Goal: Task Accomplishment & Management: Complete application form

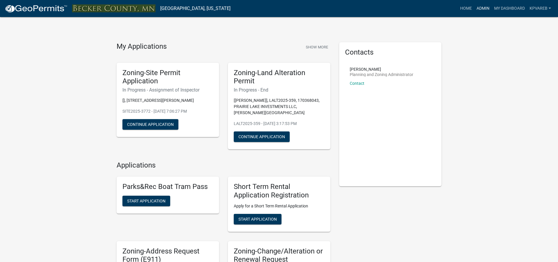
click at [485, 7] on link "Admin" at bounding box center [483, 8] width 18 height 11
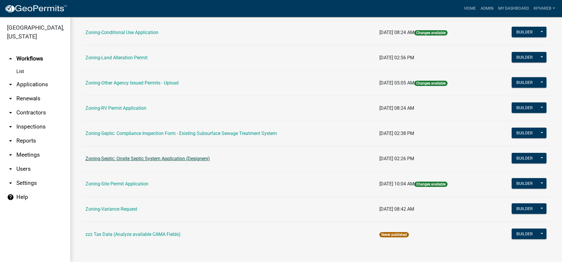
scroll to position [184, 0]
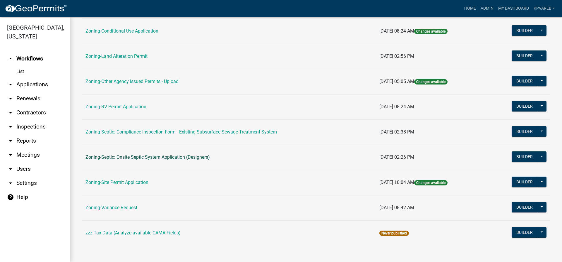
click at [174, 157] on link "Zoning-Septic: Onsite Septic System Application (Designers)" at bounding box center [148, 157] width 124 height 6
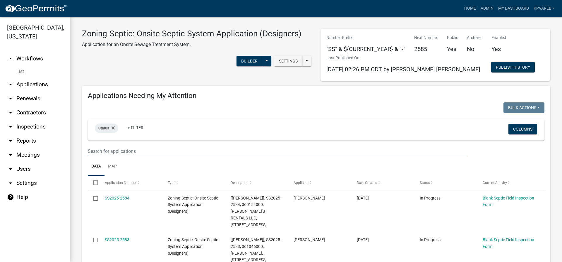
click at [111, 148] on input "text" at bounding box center [277, 151] width 379 height 12
click at [115, 143] on wm-filter-builder "Status + Filter Columns" at bounding box center [316, 138] width 457 height 38
click at [107, 149] on input "text" at bounding box center [277, 151] width 379 height 12
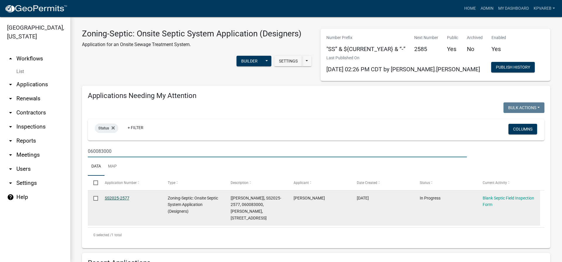
type input "060083000"
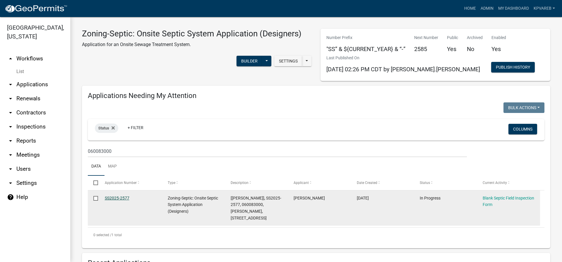
click at [119, 196] on link "SS2025-2577" at bounding box center [117, 197] width 25 height 5
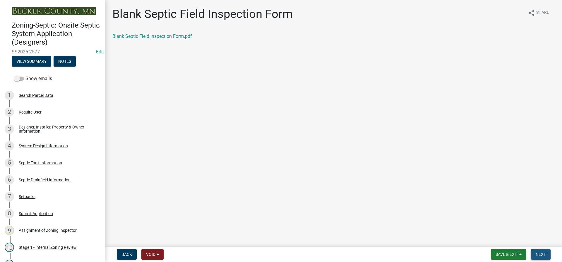
click at [536, 254] on span "Next" at bounding box center [541, 254] width 10 height 5
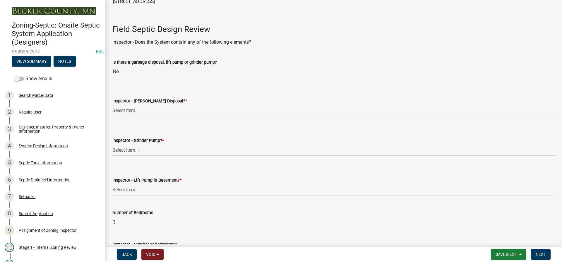
scroll to position [176, 0]
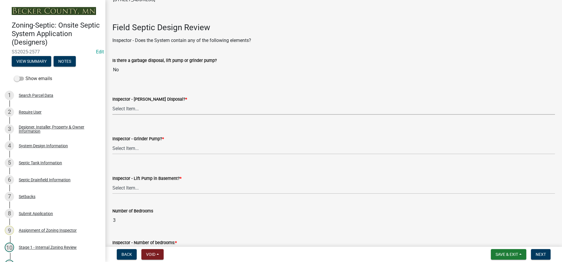
click at [120, 107] on select "Select Item... Yes No" at bounding box center [333, 108] width 443 height 12
click at [112, 102] on select "Select Item... Yes No" at bounding box center [333, 108] width 443 height 12
select select "e6f115c1-9d93-4d61-8856-1810485f2117"
drag, startPoint x: 133, startPoint y: 148, endPoint x: 137, endPoint y: 151, distance: 4.6
click at [134, 148] on select "Select Item... Yes No" at bounding box center [333, 148] width 443 height 12
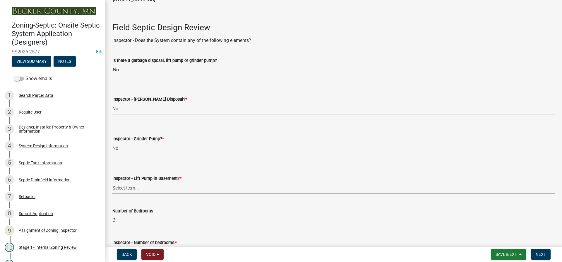
click at [112, 142] on select "Select Item... Yes No" at bounding box center [333, 148] width 443 height 12
select select "ce8adf61-51ba-42f2-bbc3-7480a098e35e"
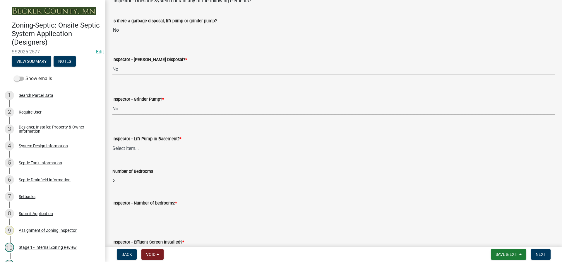
scroll to position [293, 0]
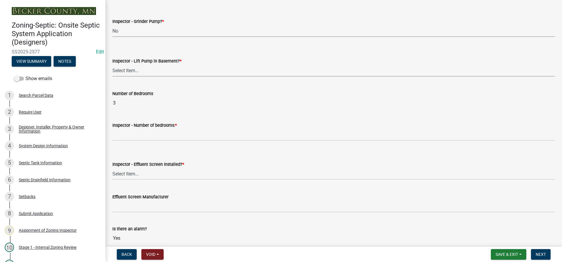
drag, startPoint x: 128, startPoint y: 71, endPoint x: 134, endPoint y: 75, distance: 8.0
click at [128, 71] on select "Select Item... Yes No" at bounding box center [333, 70] width 443 height 12
click at [112, 64] on select "Select Item... Yes No" at bounding box center [333, 70] width 443 height 12
select select "58089658-2e95-4d4d-a981-afbd087a421a"
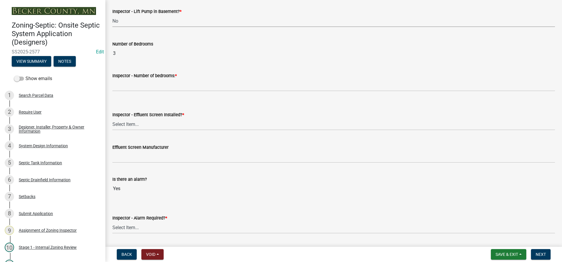
scroll to position [351, 0]
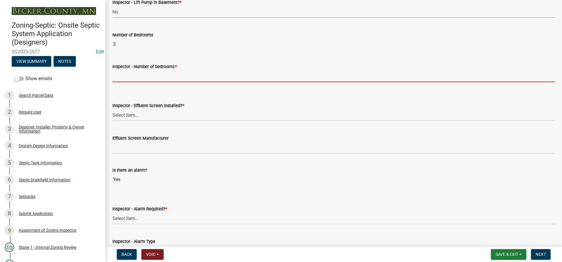
click at [141, 77] on input "Inspector - Number of bedrooms: *" at bounding box center [333, 76] width 443 height 12
type input "3"
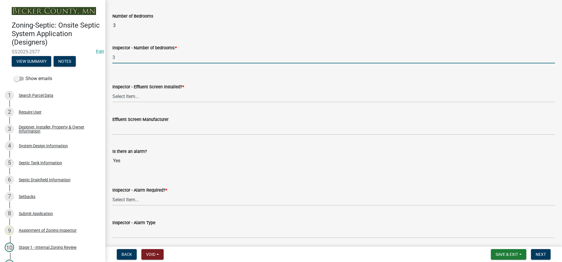
scroll to position [381, 0]
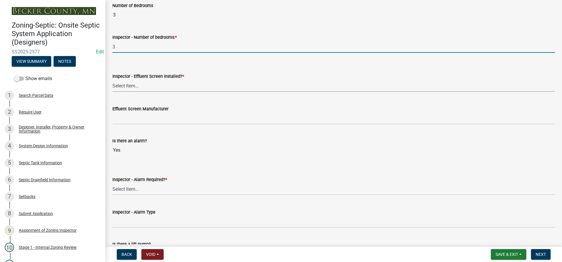
click at [134, 81] on select "Select Item... Yes No" at bounding box center [333, 86] width 443 height 12
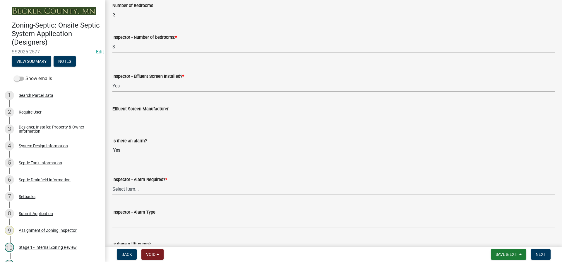
click at [112, 80] on select "Select Item... Yes No" at bounding box center [333, 86] width 443 height 12
select select "f0a1a515-fe47-4fcc-ad21-8ba0871395e8"
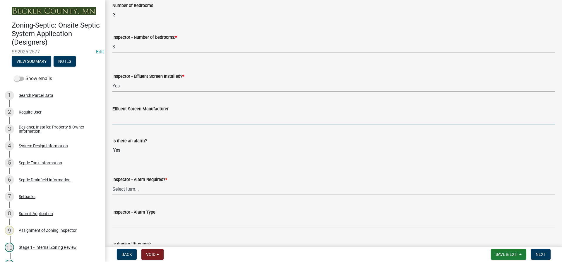
click at [133, 117] on input "Effluent Screen Manufacturer" at bounding box center [333, 118] width 443 height 12
type input "poly loc 525"
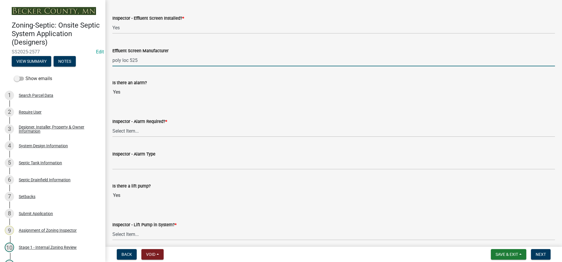
scroll to position [439, 0]
click at [122, 130] on select "Select Item... Yes No" at bounding box center [333, 130] width 443 height 12
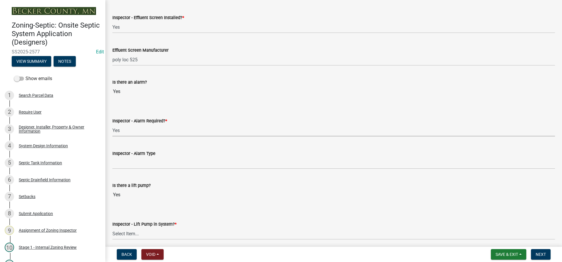
click at [112, 124] on select "Select Item... Yes No" at bounding box center [333, 130] width 443 height 12
select select "9075ff2b-2749-45ce-aee6-f4951e9a2109"
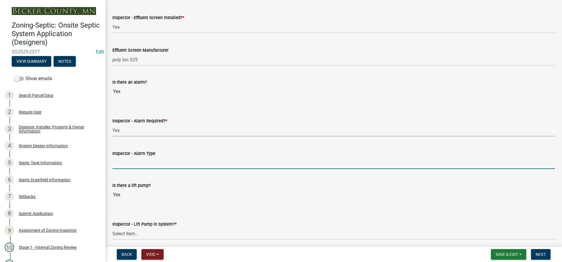
drag, startPoint x: 130, startPoint y: 161, endPoint x: 134, endPoint y: 163, distance: 4.5
click at [130, 161] on input "Inspector - Alarm Type" at bounding box center [333, 163] width 443 height 12
type input "PS PATROL"
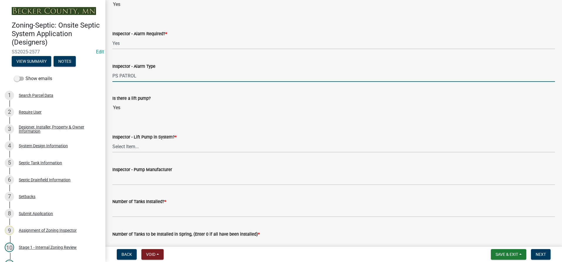
scroll to position [527, 0]
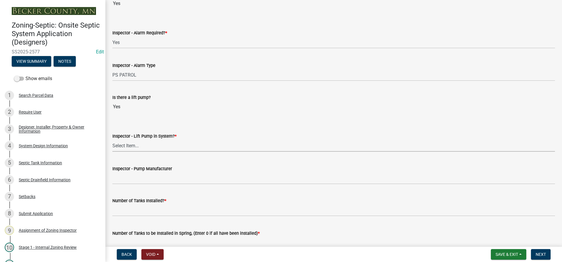
click at [134, 145] on select "Select Item... Yes No" at bounding box center [333, 145] width 443 height 12
click at [112, 139] on select "Select Item... Yes No" at bounding box center [333, 145] width 443 height 12
select select "c19a0b5c-6916-4435-8c22-bdddceeea52a"
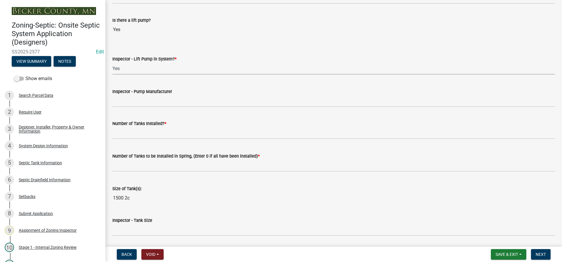
scroll to position [615, 0]
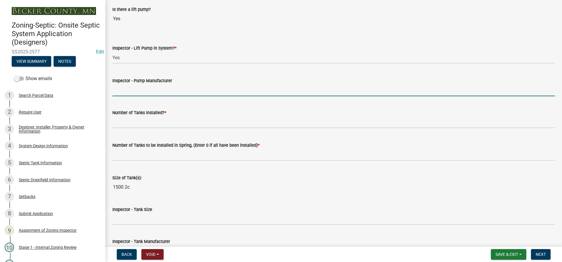
click at [130, 89] on input "Inspector - Pump Manufacturer" at bounding box center [333, 90] width 443 height 12
type input "GOULDS 0311"
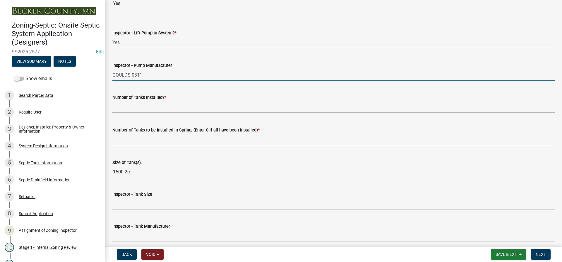
scroll to position [644, 0]
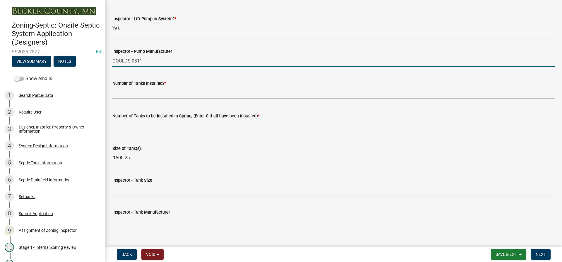
click at [134, 99] on wm-data-entity-input "Number of Tanks Installed? *" at bounding box center [333, 87] width 443 height 33
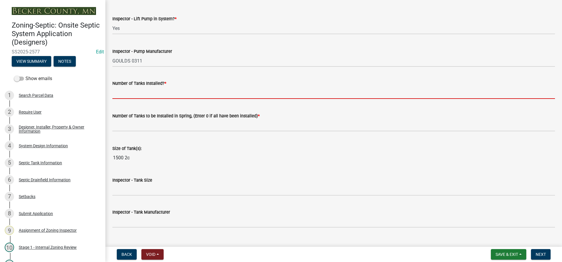
click at [134, 93] on input "text" at bounding box center [333, 93] width 443 height 12
type input "1"
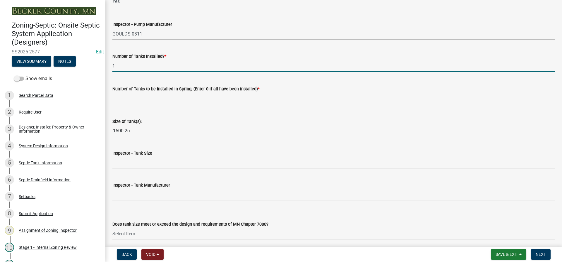
scroll to position [703, 0]
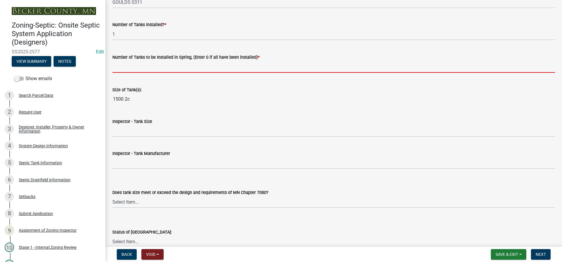
click at [136, 71] on input "text" at bounding box center [333, 67] width 443 height 12
type input "0"
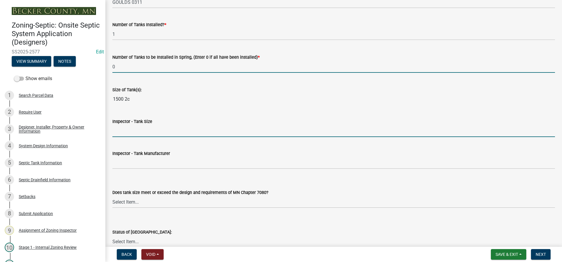
click at [129, 131] on input "Inspector - Tank Size" at bounding box center [333, 131] width 443 height 12
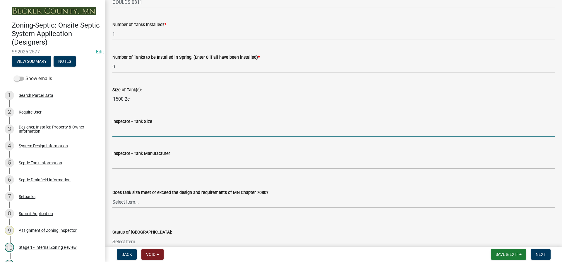
type input "1500/2"
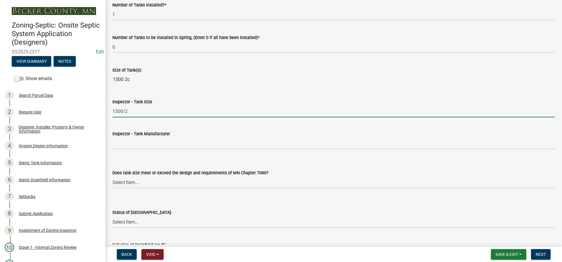
scroll to position [732, 0]
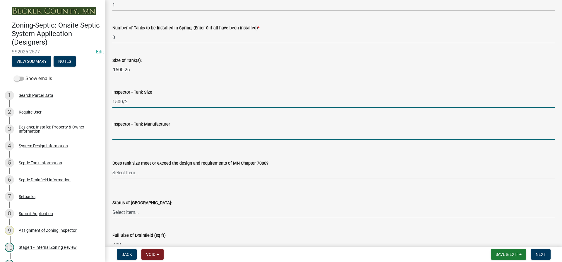
click at [129, 131] on input "Inspector - Tank Manufacturer" at bounding box center [333, 133] width 443 height 12
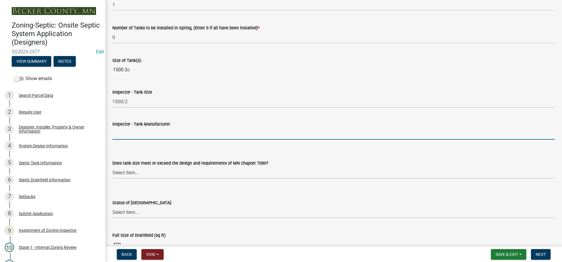
type input "BROWN/[PERSON_NAME]"
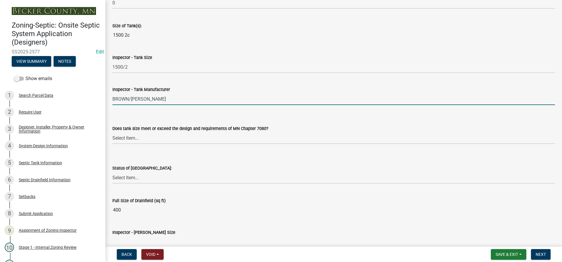
scroll to position [849, 0]
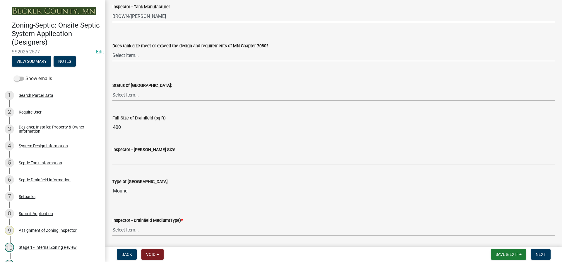
click at [130, 55] on select "Select Item... Yes No Existing" at bounding box center [333, 55] width 443 height 12
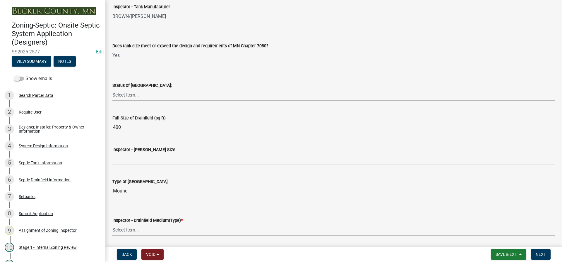
click at [112, 49] on select "Select Item... Yes No Existing" at bounding box center [333, 55] width 443 height 12
select select "f7794d6a-556a-43dc-97be-878f47e346d8"
click at [122, 97] on select "Select Item... No Drainfield Drainfield Installed [GEOGRAPHIC_DATA] to Be Insta…" at bounding box center [333, 95] width 443 height 12
click at [112, 89] on select "Select Item... No Drainfield Drainfield Installed [GEOGRAPHIC_DATA] to Be Insta…" at bounding box center [333, 95] width 443 height 12
select select "9376207c-987b-4580-9786-4fe9435ab5e6"
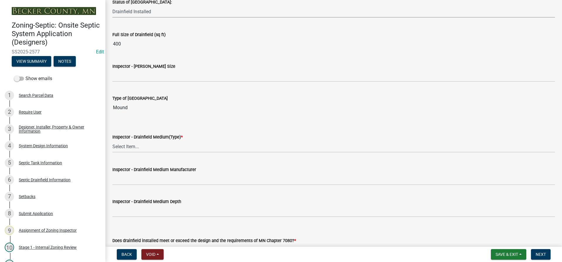
scroll to position [937, 0]
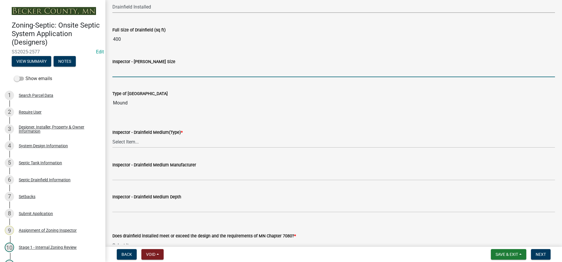
click at [135, 71] on input "Inspector - [PERSON_NAME] Size" at bounding box center [333, 71] width 443 height 12
type input "10X40 EZ FLOW"
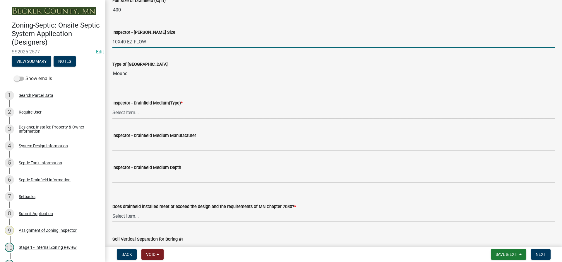
click at [120, 114] on select "Select Item... Chamber Trench Rock Trench Gravelless Mound Pressure Bed Seepage…" at bounding box center [333, 112] width 443 height 12
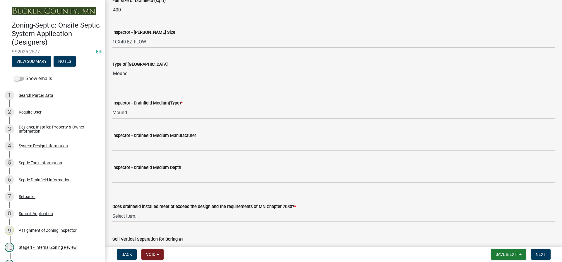
click at [112, 106] on select "Select Item... Chamber Trench Rock Trench Gravelless Mound Pressure Bed Seepage…" at bounding box center [333, 112] width 443 height 12
select select "d0fc35b5-23a5-4a64-97d6-4937a1f9afff"
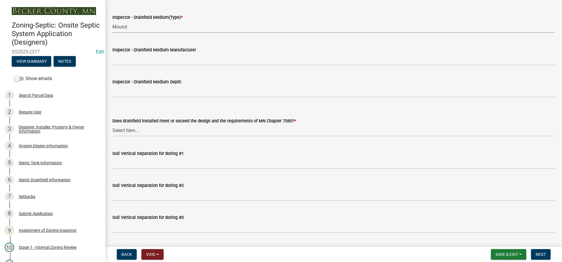
scroll to position [1054, 0]
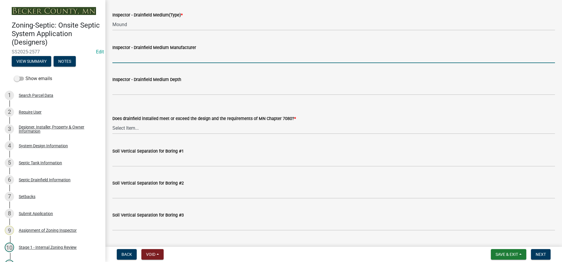
drag, startPoint x: 138, startPoint y: 59, endPoint x: 142, endPoint y: 57, distance: 4.6
click at [138, 59] on input "Inspector - Drainfield Medium Manufacturer" at bounding box center [333, 57] width 443 height 12
type input "INFILTRATOR"
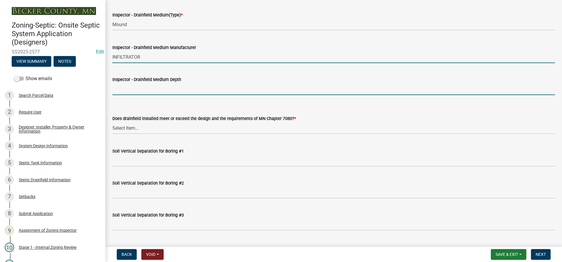
click at [126, 91] on input "Inspector - Drainfield Medium Depth" at bounding box center [333, 89] width 443 height 12
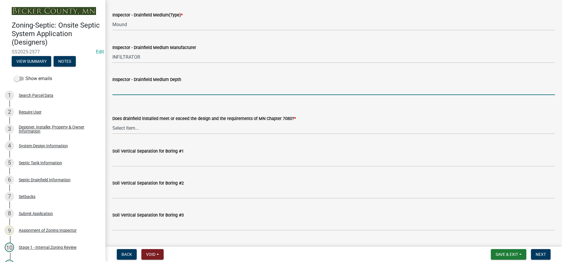
type input "12""
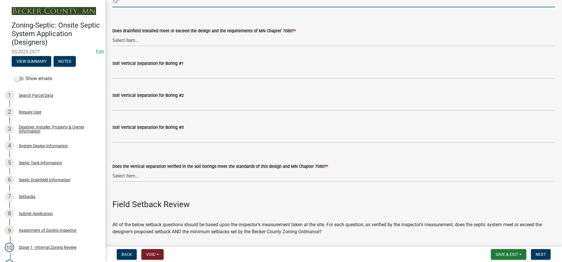
scroll to position [1142, 0]
click at [128, 41] on select "Select Item... Yes No" at bounding box center [333, 40] width 443 height 12
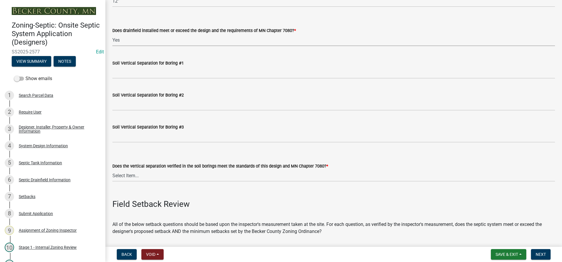
click at [112, 34] on select "Select Item... Yes No" at bounding box center [333, 40] width 443 height 12
select select "53e8394b-4ec8-472b-acba-27f64a4dcc6d"
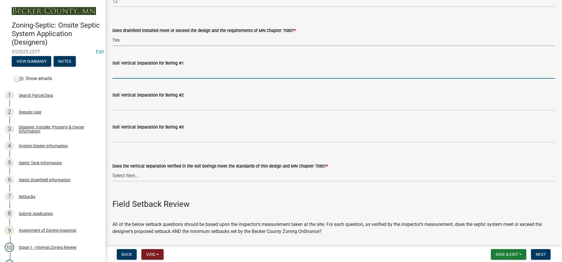
click at [135, 74] on input "Soil Vertical Separation for Boring #1" at bounding box center [333, 72] width 443 height 12
type input "SEE ATTACHED 1ft sand lift"
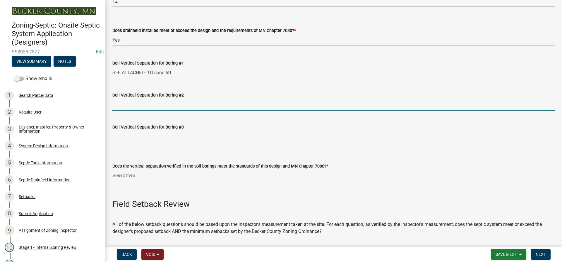
click at [186, 108] on input "Soil Vertical Separation for Boring #2" at bounding box center [333, 104] width 443 height 12
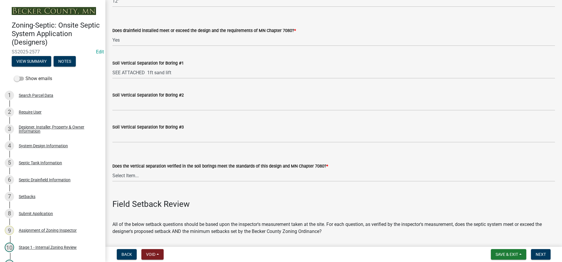
click at [286, 112] on wm-data-entity-input "Soil Vertical Separation for Boring #2" at bounding box center [333, 99] width 443 height 32
click at [131, 178] on select "Select Item... Yes No" at bounding box center [333, 175] width 443 height 12
click at [112, 169] on select "Select Item... Yes No" at bounding box center [333, 175] width 443 height 12
select select "eedfbf44-dce3-4c21-89bd-6d851115dab7"
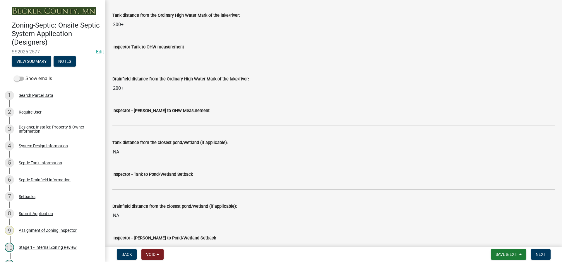
scroll to position [1347, 0]
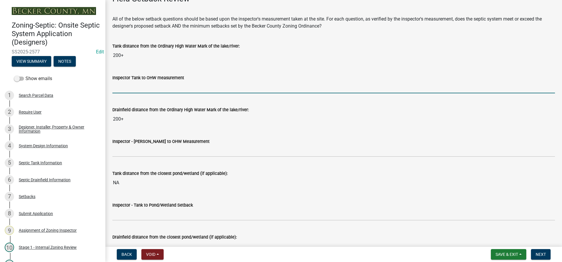
click at [122, 89] on input "Inspector Tank to OHW measurement" at bounding box center [333, 87] width 443 height 12
click at [133, 92] on input "Inspector Tank to OHW measurement" at bounding box center [333, 87] width 443 height 12
type input "150+"
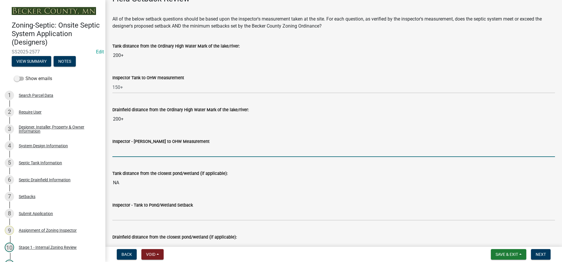
click at [123, 152] on input "Inspector - [PERSON_NAME] to OHW Measurement" at bounding box center [333, 151] width 443 height 12
type input "150"
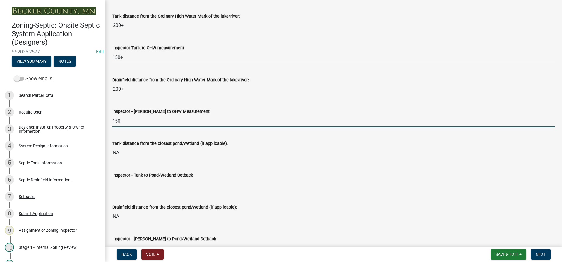
scroll to position [1435, 0]
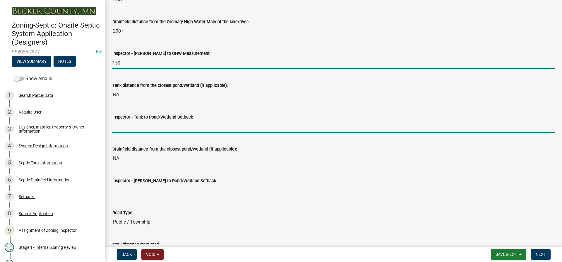
click at [120, 127] on input "Inspector - Tank to Pond/Wetland Setback" at bounding box center [333, 126] width 443 height 12
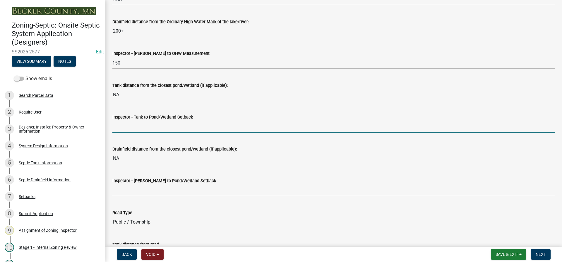
type input "NA"
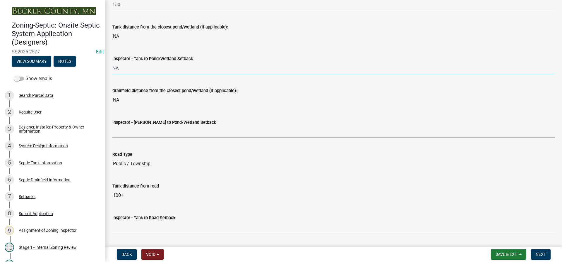
scroll to position [1493, 0]
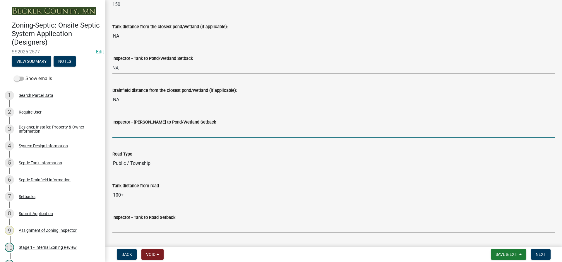
click at [123, 126] on input "Inspector - [PERSON_NAME] to Pond/Wetland Setback" at bounding box center [333, 131] width 443 height 12
type input "NA"
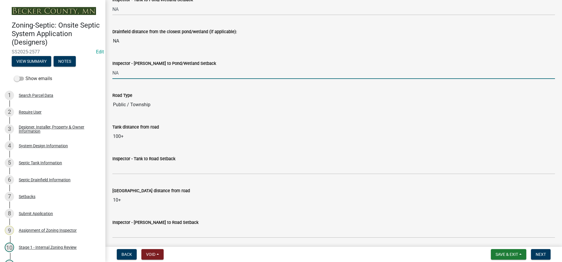
scroll to position [1611, 0]
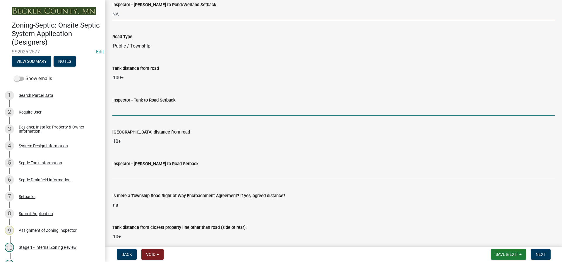
click at [129, 112] on input "Inspector - Tank to Road Setback" at bounding box center [333, 109] width 443 height 12
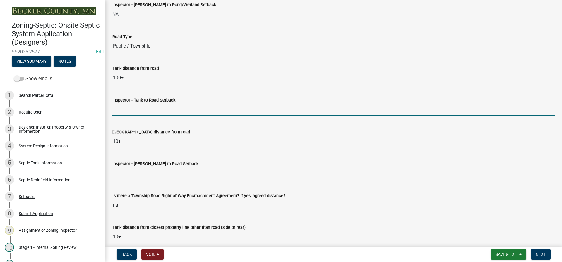
type input "10+"
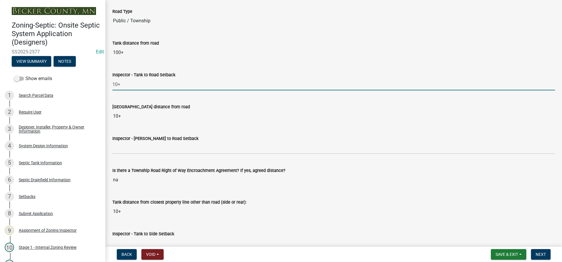
scroll to position [1669, 0]
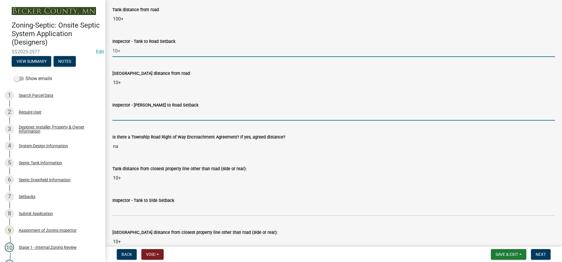
click at [136, 118] on input "Inspector - [PERSON_NAME] to Road Setback" at bounding box center [333, 114] width 443 height 12
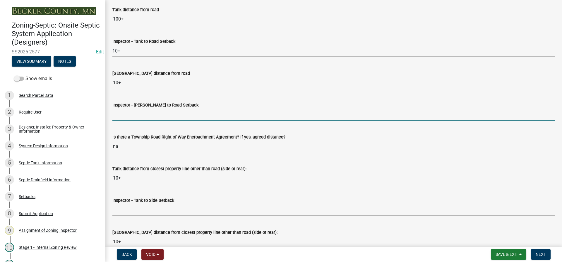
type input "10+"
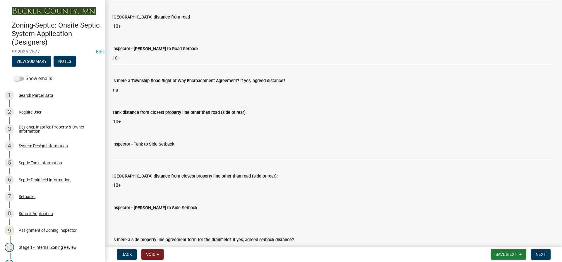
scroll to position [1728, 0]
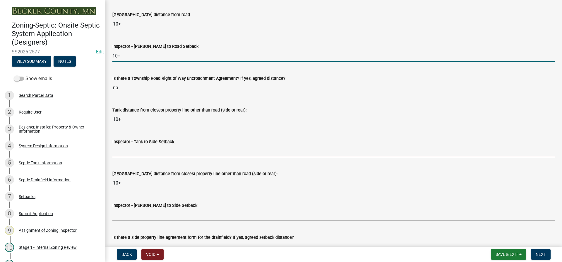
click at [130, 155] on input "Inspector - Tank to Side Setback" at bounding box center [333, 151] width 443 height 12
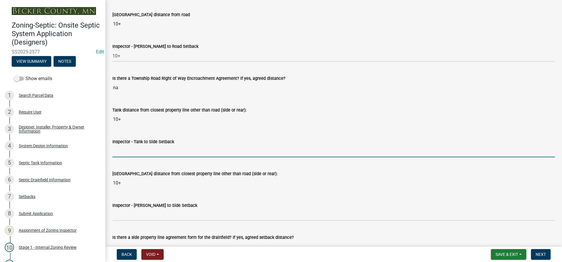
type input "10"
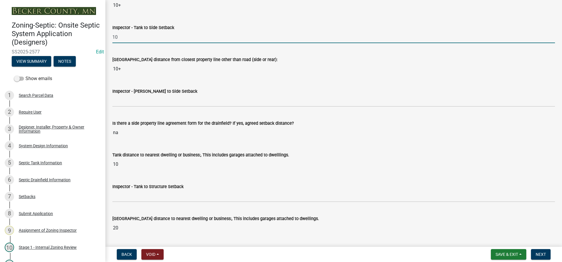
scroll to position [1845, 0]
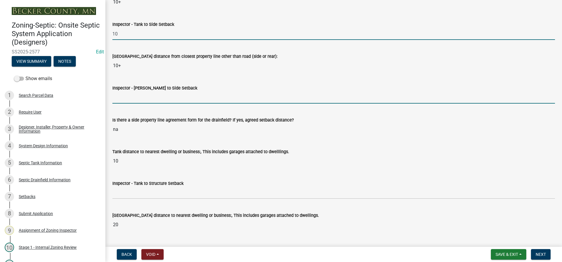
click at [130, 99] on input "Inspector - [PERSON_NAME] to Side Setback" at bounding box center [333, 97] width 443 height 12
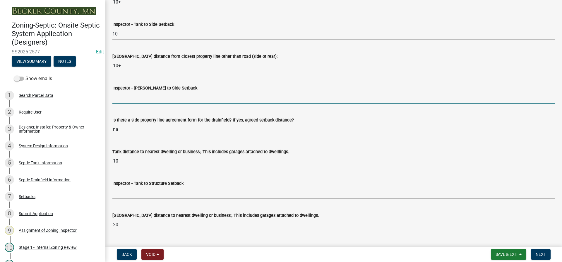
type input "10"
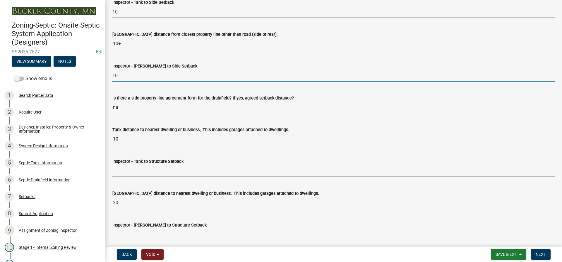
scroll to position [1903, 0]
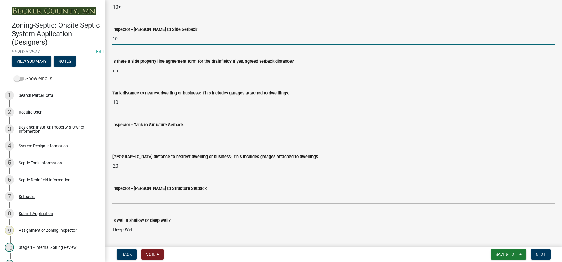
click at [128, 139] on input "Inspector - Tank to Structure Setback" at bounding box center [333, 134] width 443 height 12
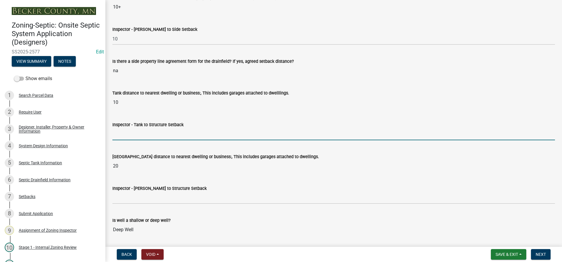
type input "10"
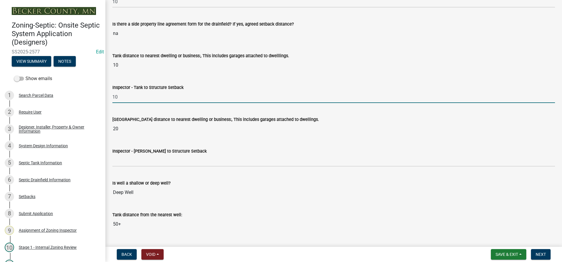
scroll to position [2021, 0]
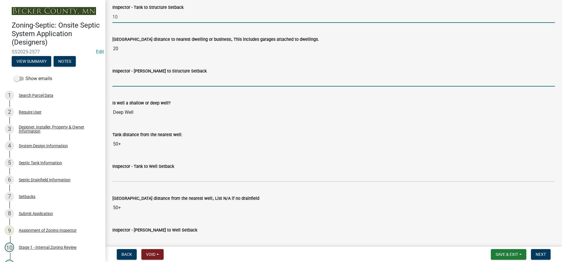
drag, startPoint x: 129, startPoint y: 83, endPoint x: 132, endPoint y: 83, distance: 3.9
click at [129, 83] on input "Inspector - [PERSON_NAME] to Structure Setback" at bounding box center [333, 80] width 443 height 12
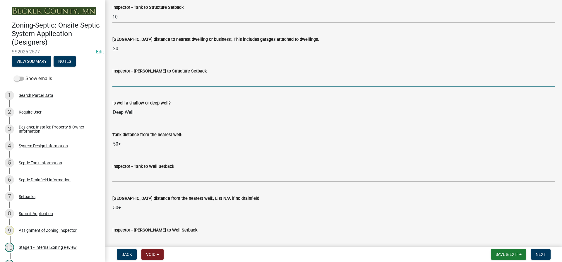
type input "20"
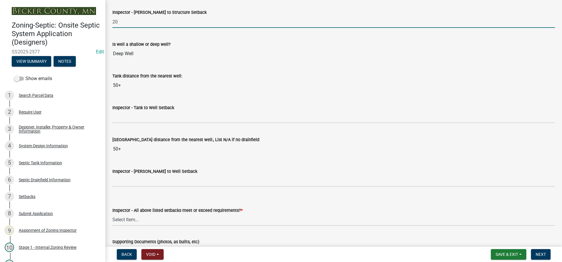
scroll to position [2108, 0]
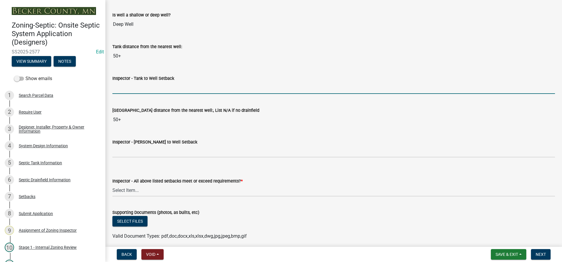
click at [134, 91] on input "Inspector - Tank to Well Setback" at bounding box center [333, 88] width 443 height 12
type input "50+"
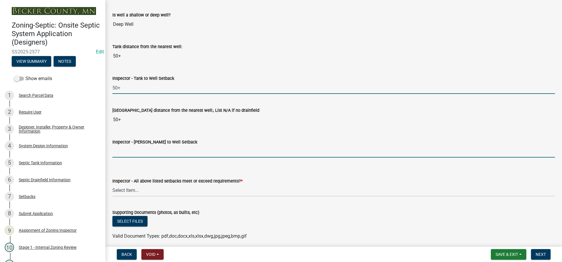
click at [129, 148] on input "Inspector - [PERSON_NAME] to Well Setback" at bounding box center [333, 151] width 443 height 12
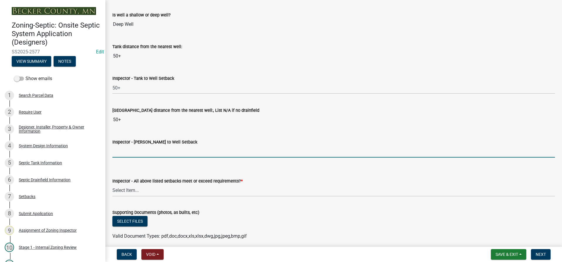
type input "50+"
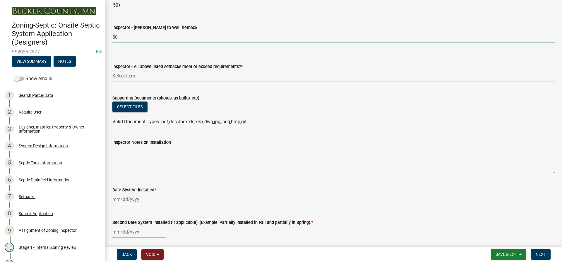
scroll to position [2226, 0]
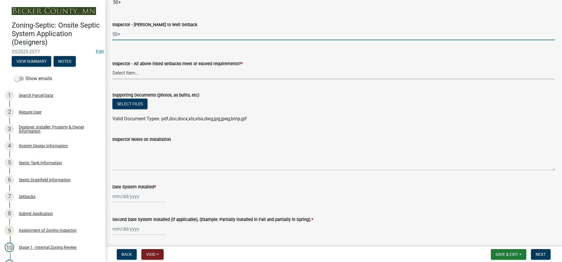
drag, startPoint x: 126, startPoint y: 72, endPoint x: 136, endPoint y: 78, distance: 12.0
click at [126, 72] on select "Select Item... Yes No" at bounding box center [333, 73] width 443 height 12
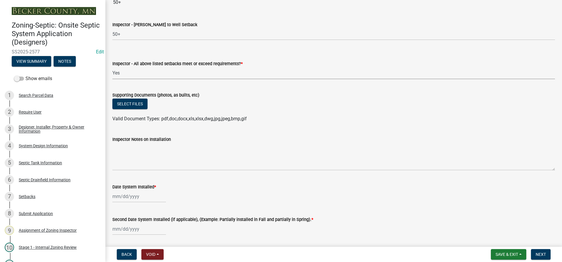
click at [112, 67] on select "Select Item... Yes No" at bounding box center [333, 73] width 443 height 12
select select "adfa1390-1443-4b8a-94eb-9b7f601f4679"
click at [140, 105] on button "Select files" at bounding box center [129, 103] width 35 height 11
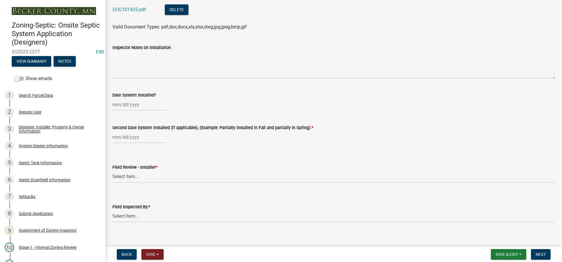
scroll to position [2372, 0]
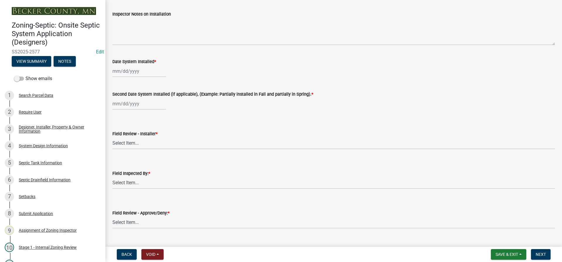
click at [145, 74] on div at bounding box center [139, 71] width 54 height 12
select select "10"
select select "2025"
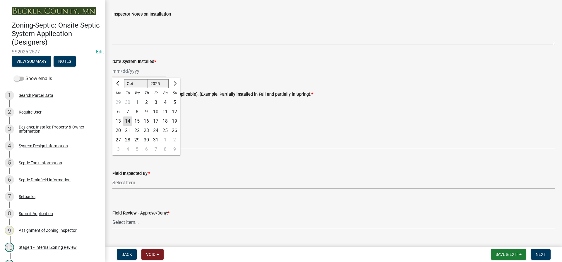
click at [119, 120] on div "13" at bounding box center [118, 120] width 9 height 9
type input "[DATE]"
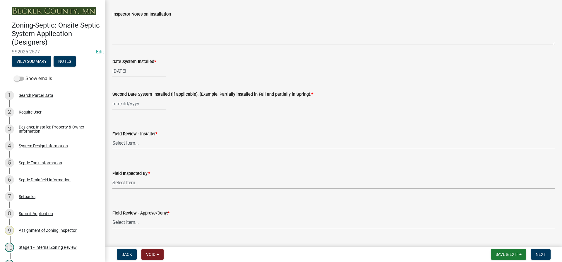
select select "10"
select select "2025"
click at [139, 102] on div "[PERSON_NAME] Feb Mar Apr [PERSON_NAME][DATE] Oct Nov [DATE] 1526 1527 1528 152…" at bounding box center [139, 104] width 54 height 12
click at [119, 154] on div "13" at bounding box center [118, 153] width 9 height 9
type input "[DATE]"
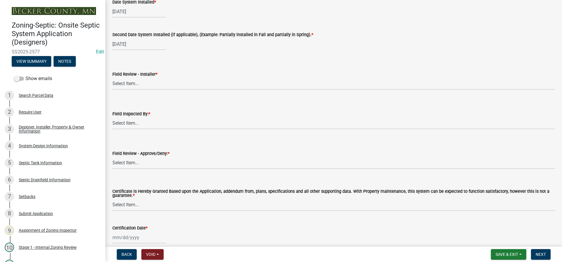
scroll to position [2459, 0]
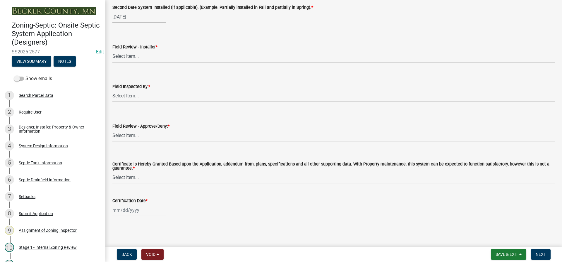
click at [128, 55] on select "Select Item... OTHER – Not listed (please add in next field and we will add to …" at bounding box center [333, 56] width 443 height 12
click at [112, 50] on select "Select Item... OTHER – Not listed (please add in next field and we will add to …" at bounding box center [333, 56] width 443 height 12
select select "20bdb2b3-639d-4689-83e2-083bc219d3bf"
click at [138, 96] on select "Select Item... [PERSON_NAME] [PERSON_NAME] [PERSON_NAME] [PERSON_NAME] [PERSON_…" at bounding box center [333, 96] width 443 height 12
click at [112, 90] on select "Select Item... [PERSON_NAME] [PERSON_NAME] [PERSON_NAME] [PERSON_NAME] [PERSON_…" at bounding box center [333, 96] width 443 height 12
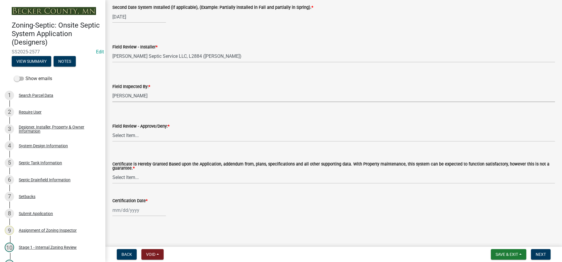
select select "7bfe52ba-73b7-4ac1-9bde-d3bb601555ca"
click at [138, 138] on select "Select Item... Approved Denied" at bounding box center [333, 135] width 443 height 12
click at [112, 129] on select "Select Item... Approved Denied" at bounding box center [333, 135] width 443 height 12
select select "c3bf50e3-4684-4b9c-99b9-7a9f027aa0dd"
drag, startPoint x: 135, startPoint y: 177, endPoint x: 139, endPoint y: 182, distance: 7.1
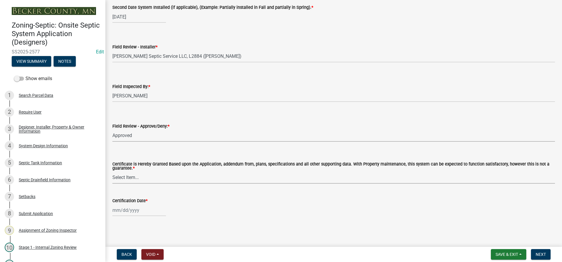
click at [135, 177] on select "Select Item... Yes No" at bounding box center [333, 177] width 443 height 12
click at [112, 171] on select "Select Item... Yes No" at bounding box center [333, 177] width 443 height 12
select select "538e6e6b-38de-4682-8c50-6662df67960d"
click at [147, 213] on div at bounding box center [139, 210] width 54 height 12
select select "10"
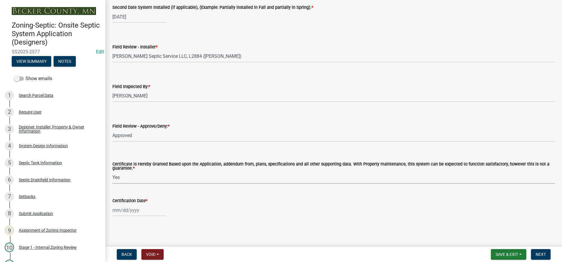
select select "2025"
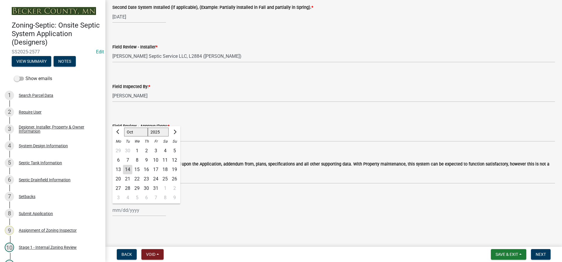
click at [131, 171] on div "14" at bounding box center [127, 169] width 9 height 9
type input "[DATE]"
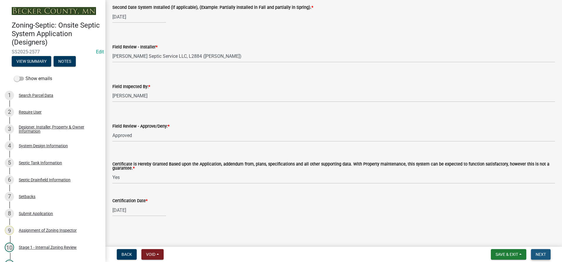
click at [539, 254] on span "Next" at bounding box center [541, 254] width 10 height 5
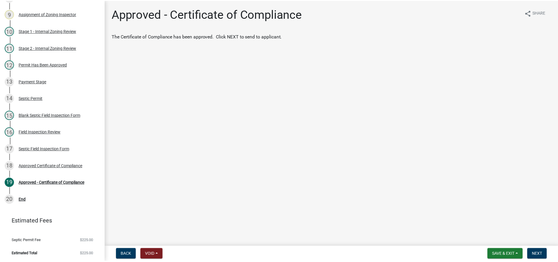
scroll to position [216, 0]
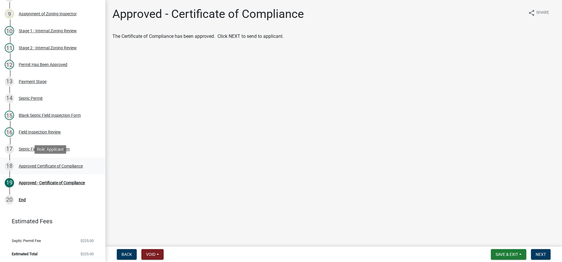
click at [81, 167] on div "Approved Certificate of Compliance" at bounding box center [51, 166] width 64 height 4
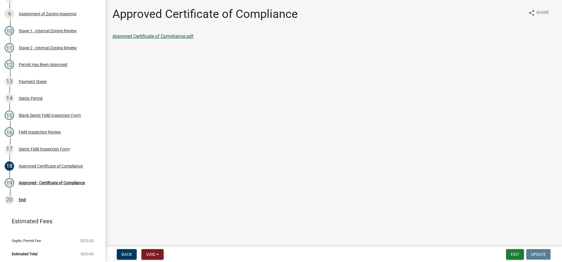
click at [157, 35] on link "Approved Certificate of Compliance.pdf" at bounding box center [152, 36] width 81 height 6
click at [77, 183] on div "Approved - Certificate of Compliance" at bounding box center [52, 182] width 66 height 4
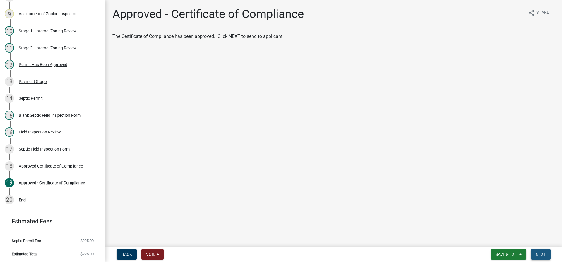
click at [537, 251] on button "Next" at bounding box center [541, 254] width 20 height 11
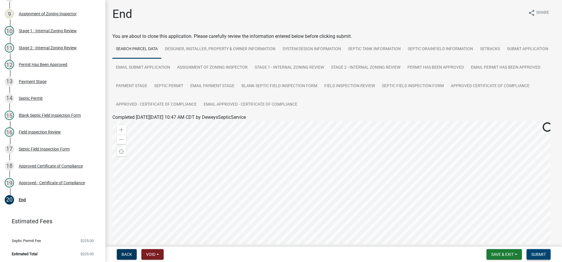
click at [534, 252] on span "Submit" at bounding box center [538, 254] width 15 height 5
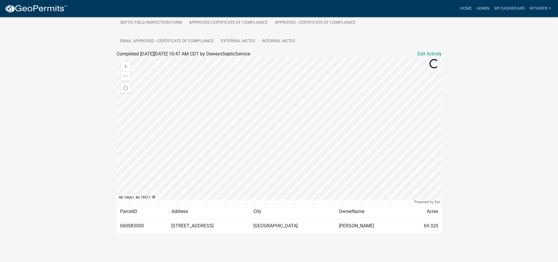
scroll to position [74, 0]
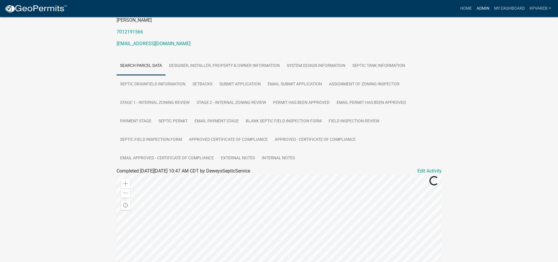
click at [485, 8] on link "Admin" at bounding box center [483, 8] width 18 height 11
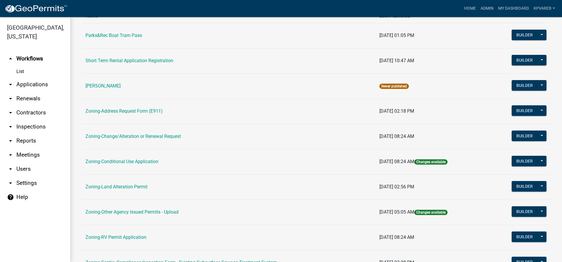
scroll to position [117, 0]
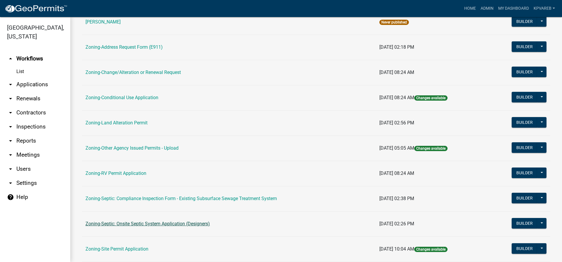
click at [187, 221] on link "Zoning-Septic: Onsite Septic System Application (Designers)" at bounding box center [148, 224] width 124 height 6
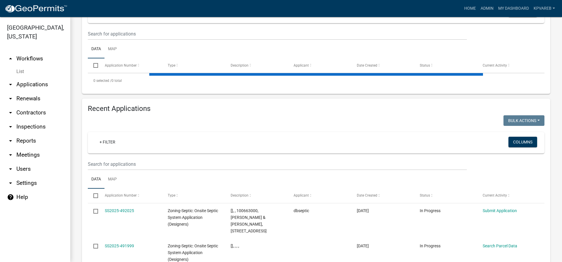
scroll to position [59, 0]
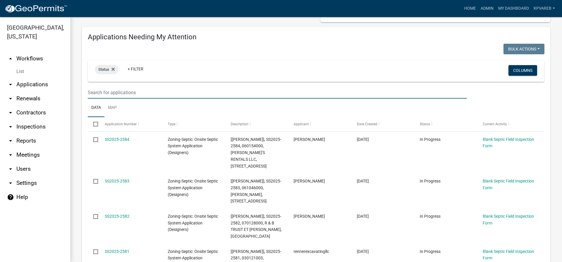
click at [120, 96] on input "text" at bounding box center [277, 92] width 379 height 12
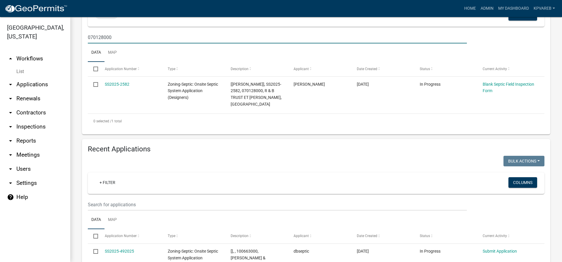
scroll to position [117, 0]
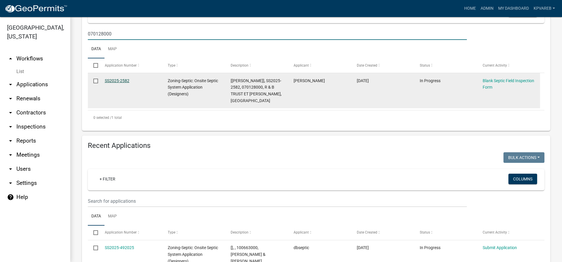
type input "070128000"
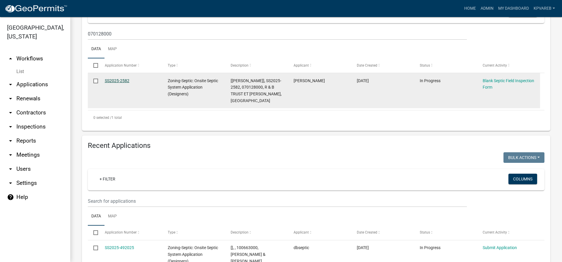
click at [112, 79] on link "SS2025-2582" at bounding box center [117, 80] width 25 height 5
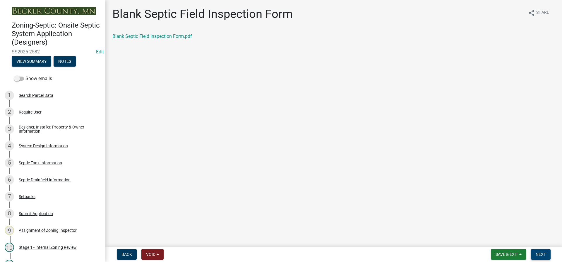
click at [538, 252] on span "Next" at bounding box center [541, 254] width 10 height 5
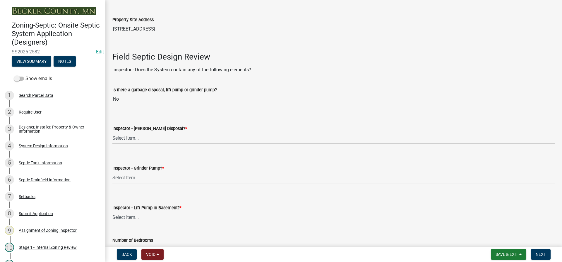
scroll to position [176, 0]
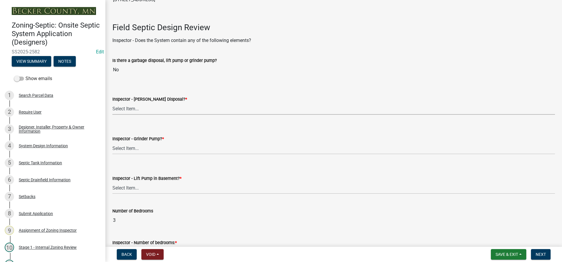
click at [129, 106] on select "Select Item... Yes No" at bounding box center [333, 108] width 443 height 12
click at [112, 102] on select "Select Item... Yes No" at bounding box center [333, 108] width 443 height 12
select select "e6f115c1-9d93-4d61-8856-1810485f2117"
click at [135, 154] on select "Select Item... Yes No" at bounding box center [333, 148] width 443 height 12
click at [112, 142] on select "Select Item... Yes No" at bounding box center [333, 148] width 443 height 12
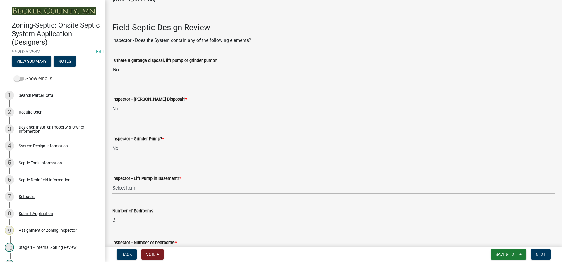
select select "ce8adf61-51ba-42f2-bbc3-7480a098e35e"
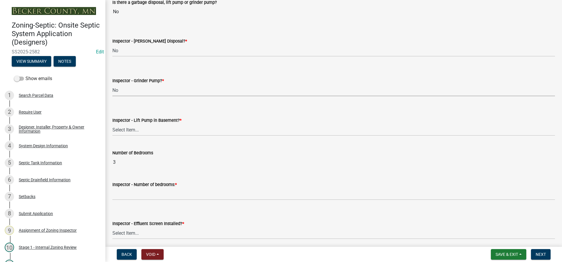
scroll to position [234, 0]
click at [133, 131] on select "Select Item... Yes No" at bounding box center [333, 129] width 443 height 12
click at [112, 123] on select "Select Item... Yes No" at bounding box center [333, 129] width 443 height 12
select select "4da1ff79-00d0-4bcb-9e2a-852895223b78"
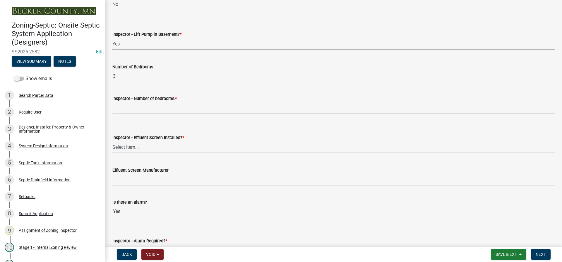
scroll to position [322, 0]
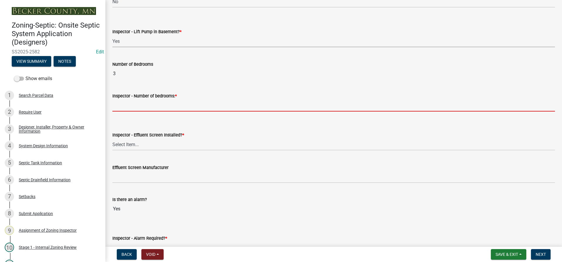
click at [131, 104] on input "Inspector - Number of bedrooms: *" at bounding box center [333, 105] width 443 height 12
type input "3"
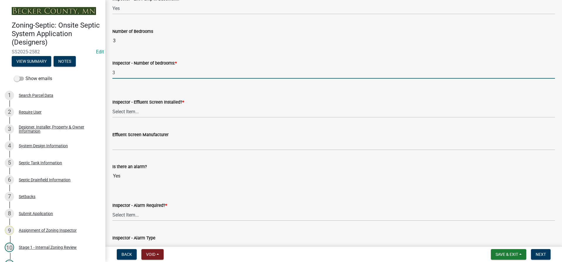
scroll to position [410, 0]
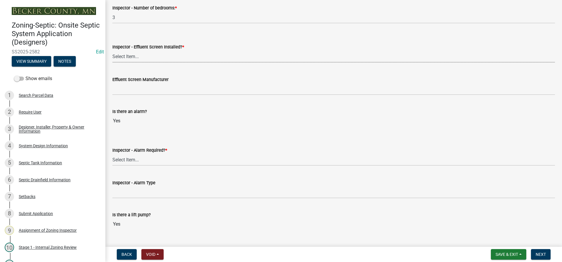
click at [128, 54] on select "Select Item... Yes No" at bounding box center [333, 56] width 443 height 12
click at [112, 50] on select "Select Item... Yes No" at bounding box center [333, 56] width 443 height 12
select select "f0a1a515-fe47-4fcc-ad21-8ba0871395e8"
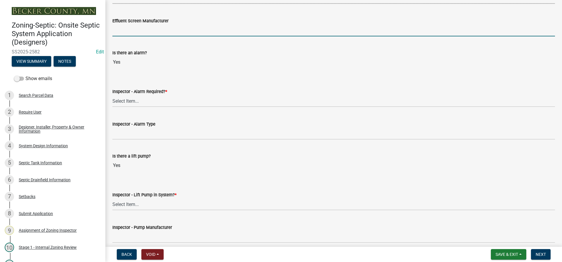
click at [133, 32] on input "Effluent Screen Manufacturer" at bounding box center [333, 30] width 443 height 12
type input "poly loc 525"
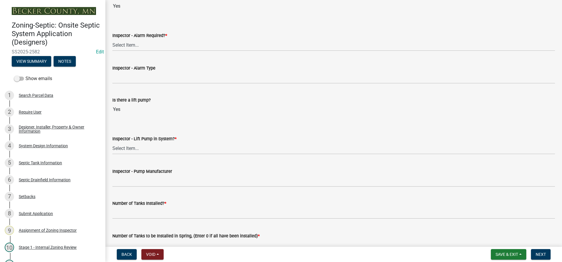
scroll to position [527, 0]
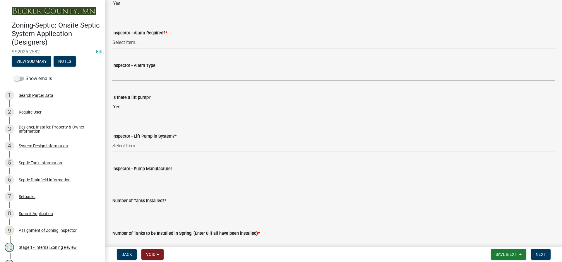
click at [132, 47] on select "Select Item... Yes No" at bounding box center [333, 42] width 443 height 12
click at [112, 36] on select "Select Item... Yes No" at bounding box center [333, 42] width 443 height 12
select select "9075ff2b-2749-45ce-aee6-f4951e9a2109"
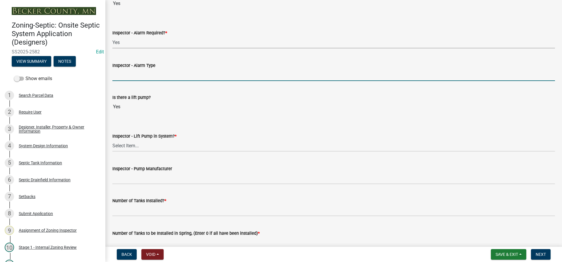
click at [131, 72] on input "Inspector - Alarm Type" at bounding box center [333, 75] width 443 height 12
type input "PS PATROL"
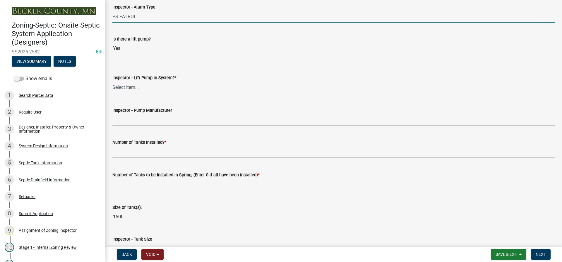
scroll to position [586, 0]
click at [139, 82] on select "Select Item... Yes No" at bounding box center [333, 87] width 443 height 12
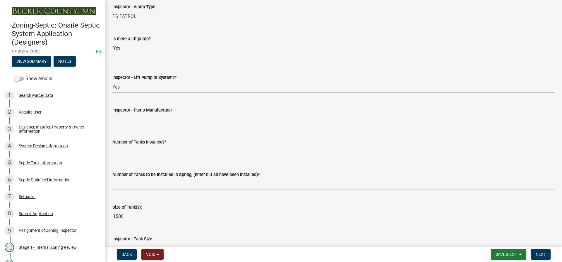
click at [112, 81] on select "Select Item... Yes No" at bounding box center [333, 87] width 443 height 12
select select "c19a0b5c-6916-4435-8c22-bdddceeea52a"
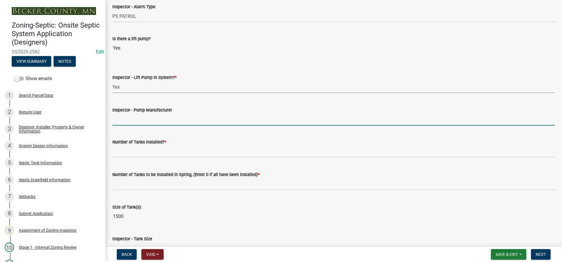
drag, startPoint x: 141, startPoint y: 115, endPoint x: 145, endPoint y: 119, distance: 5.0
click at [141, 115] on input "Inspector - Pump Manufacturer" at bounding box center [333, 119] width 443 height 12
type input "GOULDS 0311"
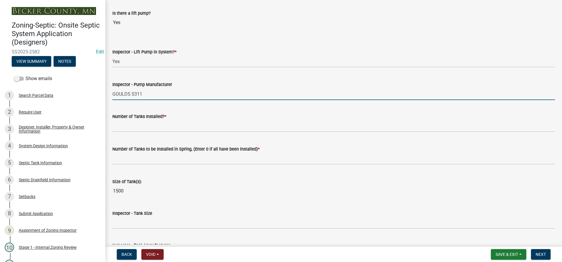
scroll to position [644, 0]
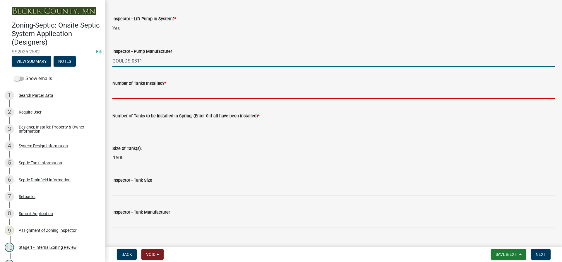
click at [126, 94] on input "text" at bounding box center [333, 93] width 443 height 12
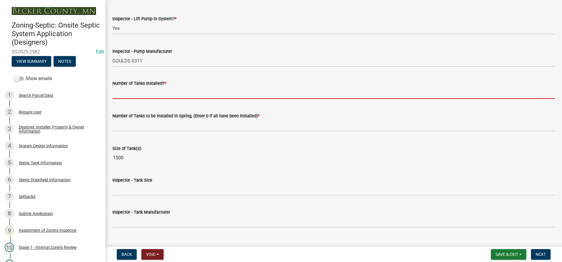
type input "1"
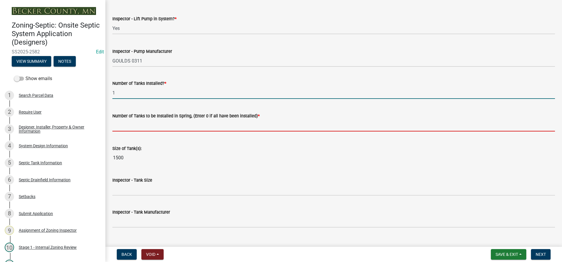
click at [138, 127] on input "text" at bounding box center [333, 125] width 443 height 12
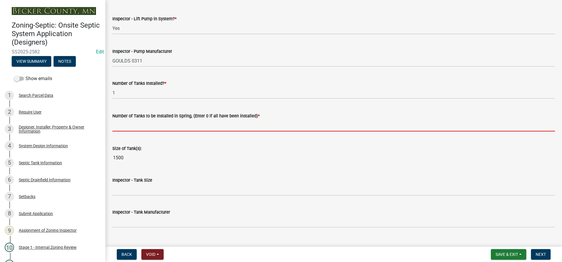
type input "0"
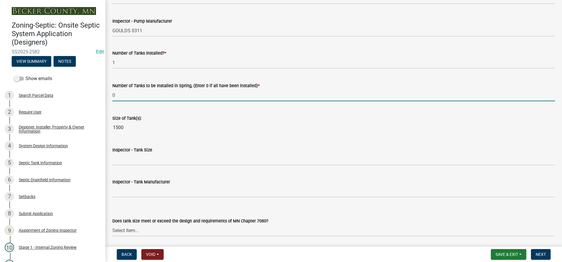
scroll to position [703, 0]
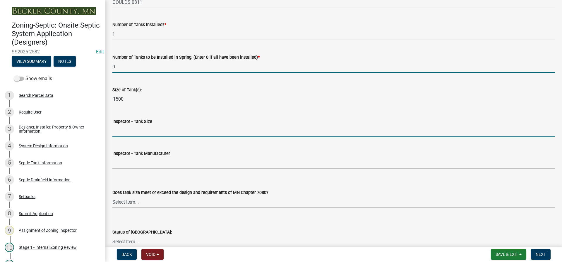
click at [128, 126] on input "Inspector - Tank Size" at bounding box center [333, 131] width 443 height 12
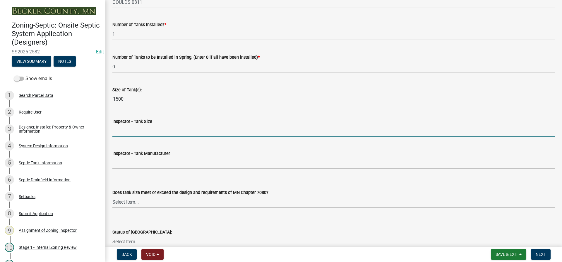
type input "1500/2"
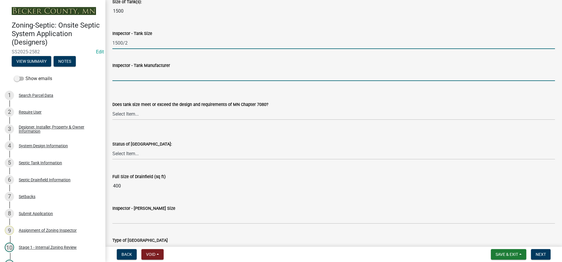
drag, startPoint x: 138, startPoint y: 77, endPoint x: 141, endPoint y: 75, distance: 3.9
click at [139, 77] on input "Inspector - Tank Manufacturer" at bounding box center [333, 75] width 443 height 12
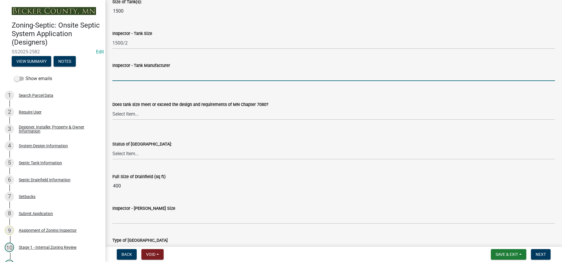
type input "BROWN/[PERSON_NAME]"
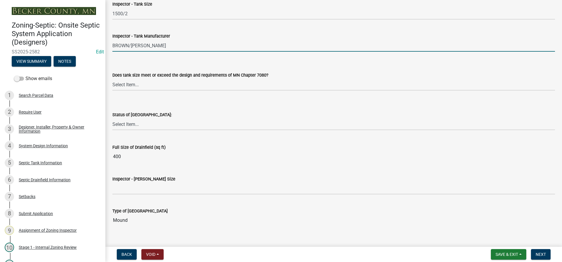
scroll to position [849, 0]
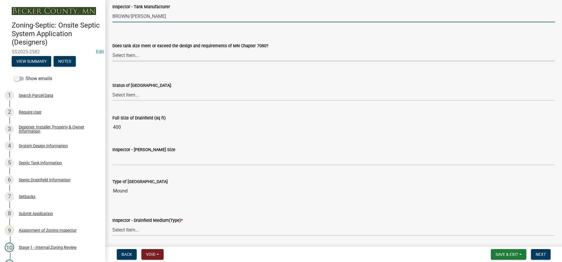
drag, startPoint x: 131, startPoint y: 57, endPoint x: 132, endPoint y: 61, distance: 3.6
click at [131, 57] on select "Select Item... Yes No Existing" at bounding box center [333, 55] width 443 height 12
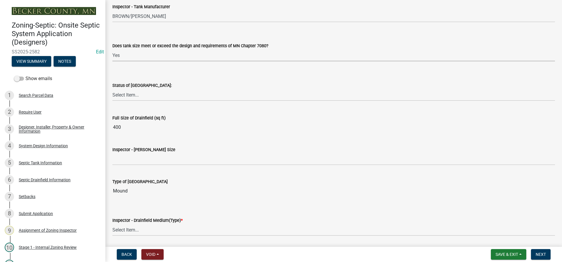
click at [112, 49] on select "Select Item... Yes No Existing" at bounding box center [333, 55] width 443 height 12
select select "f7794d6a-556a-43dc-97be-878f47e346d8"
drag, startPoint x: 134, startPoint y: 95, endPoint x: 136, endPoint y: 100, distance: 5.1
click at [134, 95] on select "Select Item... No Drainfield Drainfield Installed [GEOGRAPHIC_DATA] to Be Insta…" at bounding box center [333, 95] width 443 height 12
click at [112, 89] on select "Select Item... No Drainfield Drainfield Installed [GEOGRAPHIC_DATA] to Be Insta…" at bounding box center [333, 95] width 443 height 12
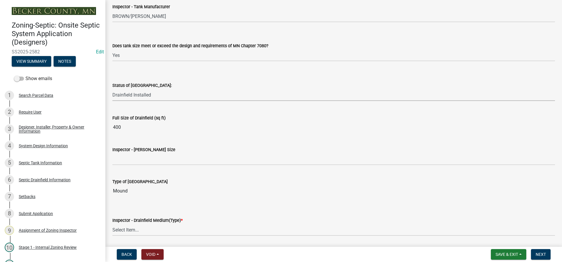
select select "9376207c-987b-4580-9786-4fe9435ab5e6"
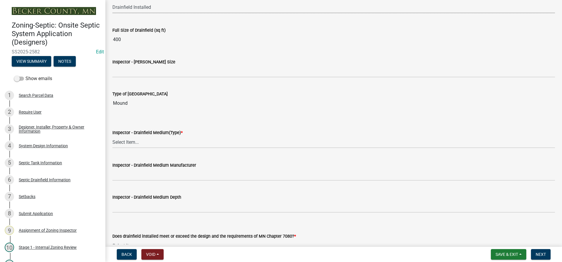
scroll to position [937, 0]
click at [133, 65] on div "Inspector - [PERSON_NAME] Size" at bounding box center [333, 61] width 443 height 7
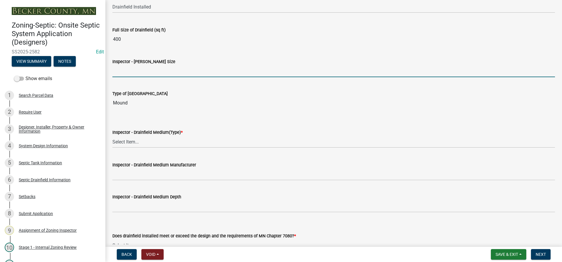
click at [135, 73] on input "Inspector - [PERSON_NAME] Size" at bounding box center [333, 71] width 443 height 12
type input "10X40 EZ FLOW"
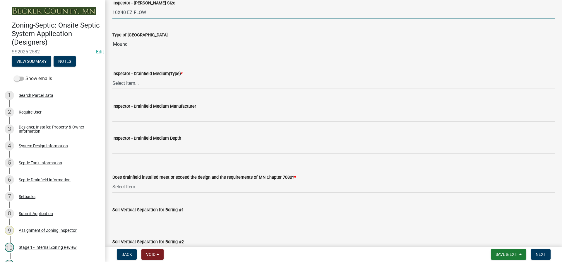
click at [136, 83] on select "Select Item... Chamber Trench Rock Trench Gravelless Mound Pressure Bed Seepage…" at bounding box center [333, 83] width 443 height 12
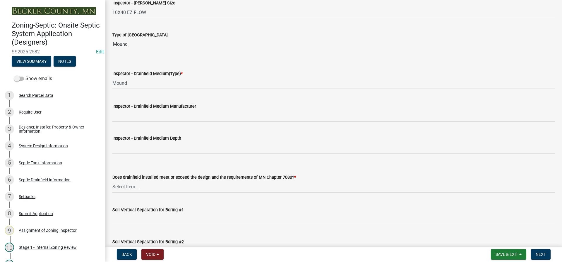
click at [112, 77] on select "Select Item... Chamber Trench Rock Trench Gravelless Mound Pressure Bed Seepage…" at bounding box center [333, 83] width 443 height 12
select select "d0fc35b5-23a5-4a64-97d6-4937a1f9afff"
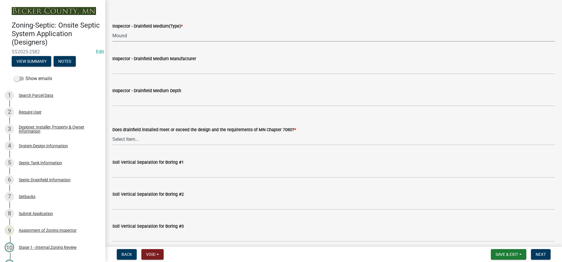
scroll to position [1054, 0]
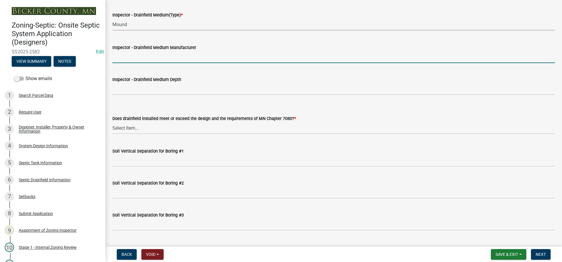
click at [129, 52] on input "Inspector - Drainfield Medium Manufacturer" at bounding box center [333, 57] width 443 height 12
type input "EZ FLOW"
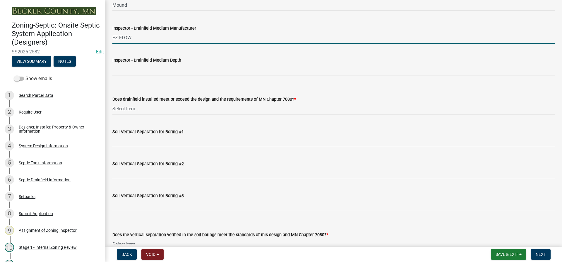
scroll to position [1083, 0]
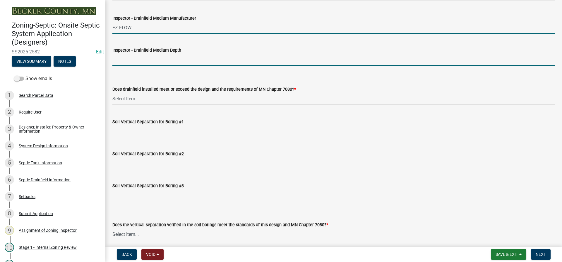
click at [137, 59] on input "Inspector - Drainfield Medium Depth" at bounding box center [333, 60] width 443 height 12
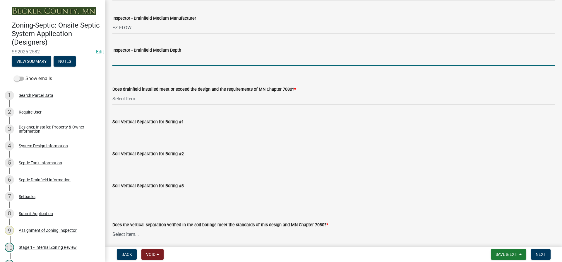
type input "12""
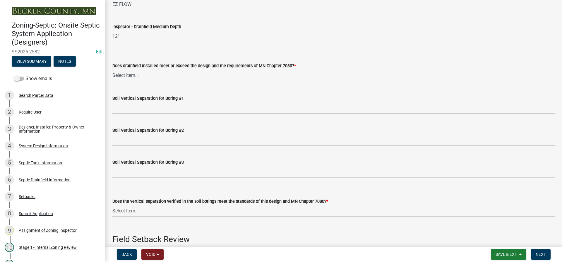
scroll to position [1142, 0]
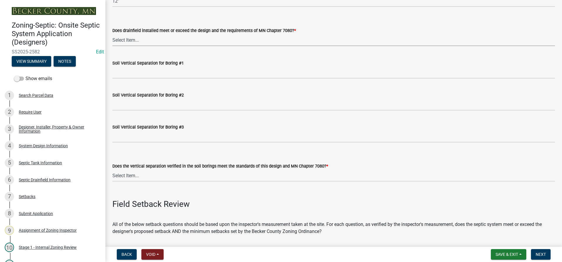
click at [126, 42] on select "Select Item... Yes No" at bounding box center [333, 40] width 443 height 12
click at [112, 34] on select "Select Item... Yes No" at bounding box center [333, 40] width 443 height 12
select select "53e8394b-4ec8-472b-acba-27f64a4dcc6d"
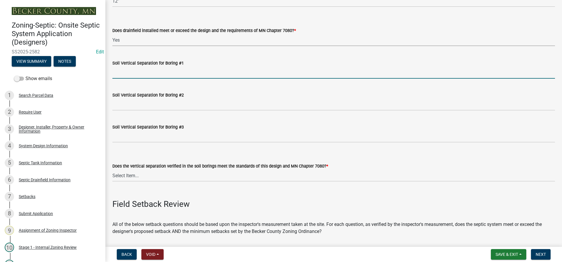
click at [141, 72] on input "Soil Vertical Separation for Boring #1" at bounding box center [333, 72] width 443 height 12
click at [154, 72] on input "SEE ATTACHED" at bounding box center [333, 72] width 443 height 12
click at [150, 74] on input "SEE ATTACHED" at bounding box center [333, 72] width 443 height 12
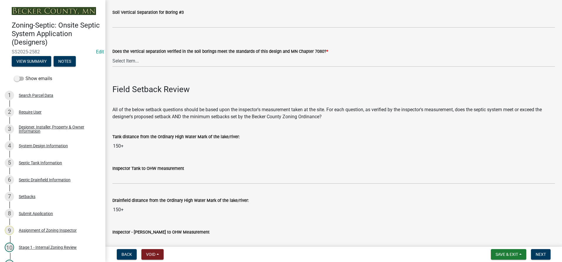
scroll to position [1259, 0]
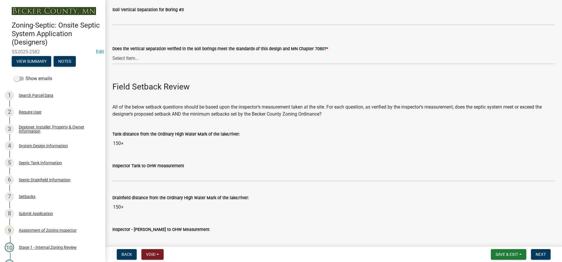
type input "SEE ATTACHED 1ft sand lift"
click at [128, 56] on select "Select Item... Yes No" at bounding box center [333, 58] width 443 height 12
click at [112, 52] on select "Select Item... Yes No" at bounding box center [333, 58] width 443 height 12
select select "eedfbf44-dce3-4c21-89bd-6d851115dab7"
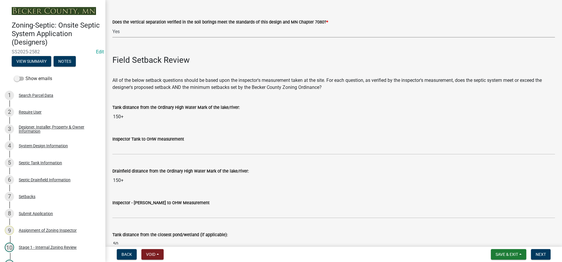
scroll to position [1318, 0]
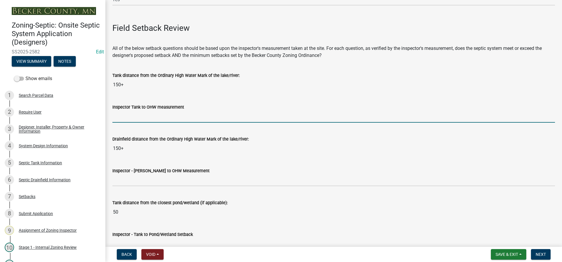
click at [123, 116] on input "Inspector Tank to OHW measurement" at bounding box center [333, 116] width 443 height 12
click at [124, 117] on input "Inspector Tank to OHW measurement" at bounding box center [333, 116] width 443 height 12
type input "150+"
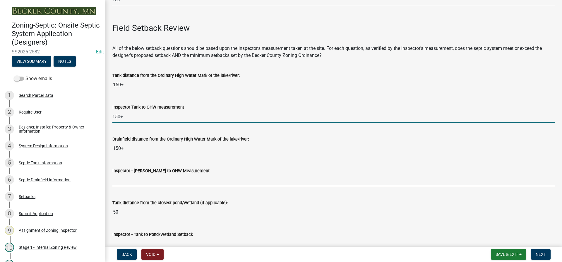
click at [120, 184] on input "Inspector - [PERSON_NAME] to OHW Measurement" at bounding box center [333, 180] width 443 height 12
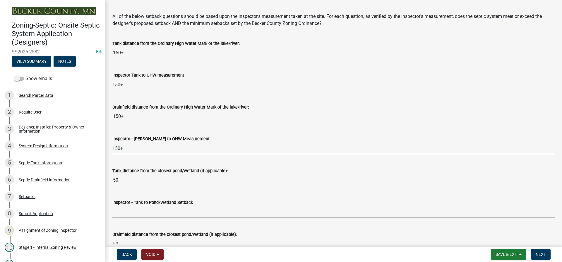
scroll to position [1406, 0]
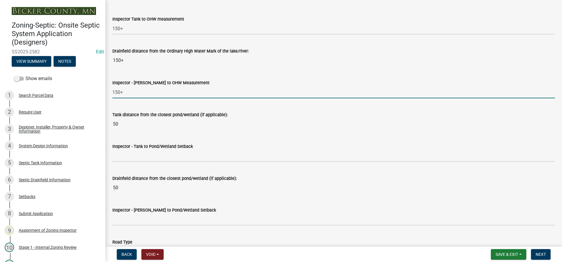
type input "150+"
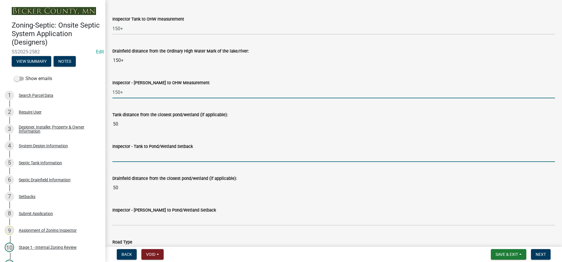
click at [126, 158] on input "Inspector - Tank to Pond/Wetland Setback" at bounding box center [333, 156] width 443 height 12
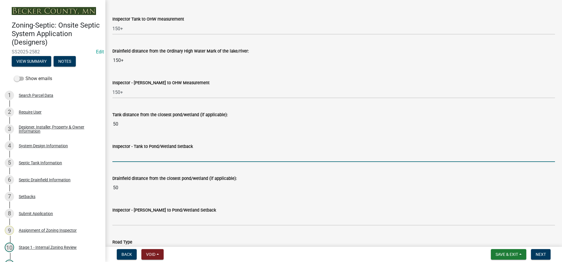
type input "50+"
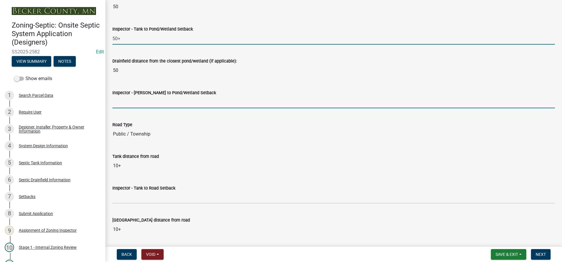
drag, startPoint x: 137, startPoint y: 97, endPoint x: 133, endPoint y: 105, distance: 9.6
click at [137, 97] on input "Inspector - [PERSON_NAME] to Pond/Wetland Setback" at bounding box center [333, 102] width 443 height 12
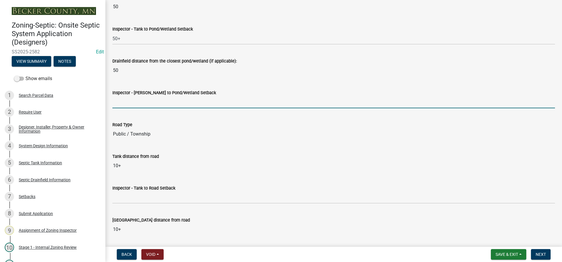
type input "50"
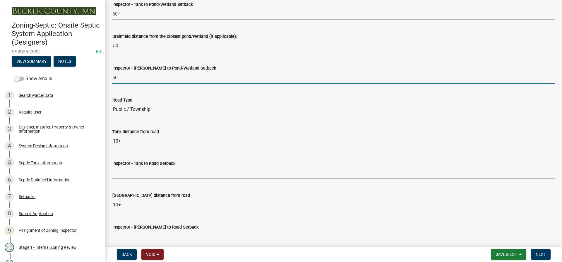
scroll to position [1581, 0]
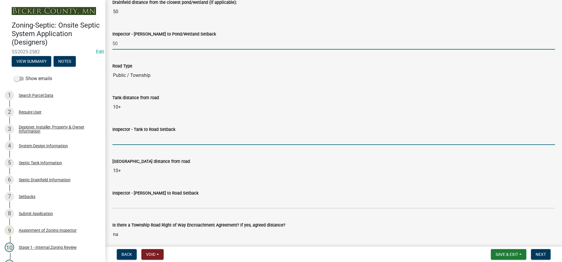
click at [123, 136] on input "Inspector - Tank to Road Setback" at bounding box center [333, 139] width 443 height 12
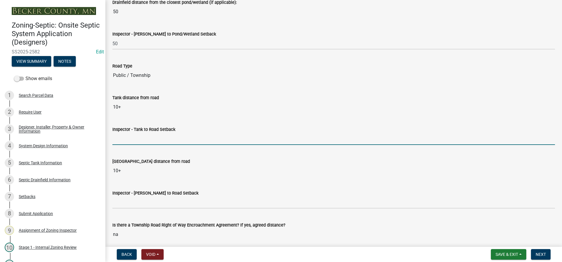
type input "10+"
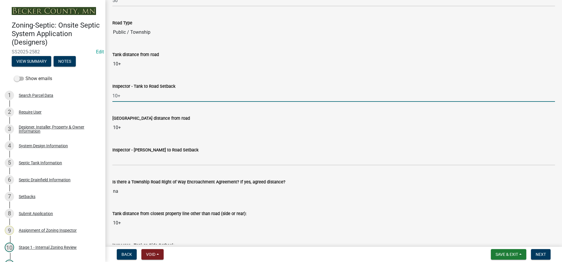
scroll to position [1669, 0]
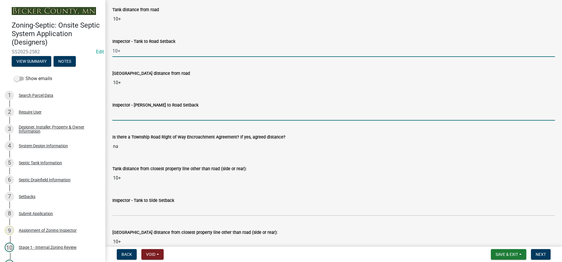
drag, startPoint x: 140, startPoint y: 114, endPoint x: 146, endPoint y: 116, distance: 6.1
click at [141, 114] on input "Inspector - [PERSON_NAME] to Road Setback" at bounding box center [333, 114] width 443 height 12
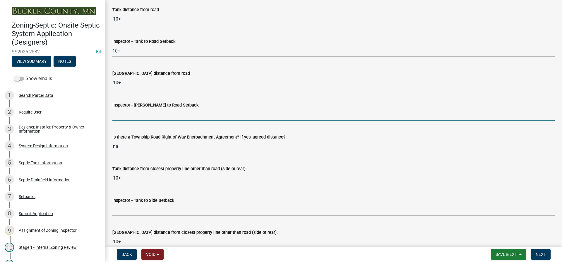
type input "10+"
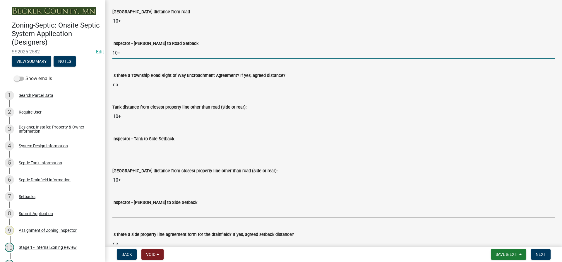
scroll to position [1757, 0]
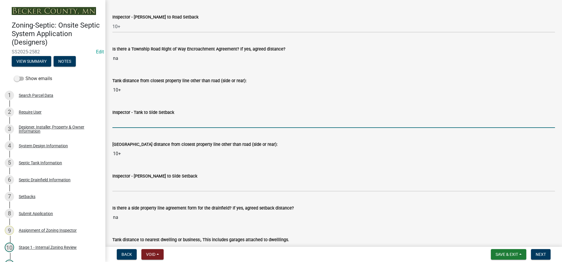
drag, startPoint x: 129, startPoint y: 118, endPoint x: 138, endPoint y: 126, distance: 12.0
click at [129, 118] on input "Inspector - Tank to Side Setback" at bounding box center [333, 122] width 443 height 12
type input "10"
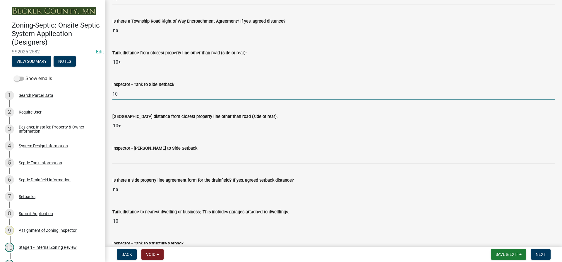
scroll to position [1816, 0]
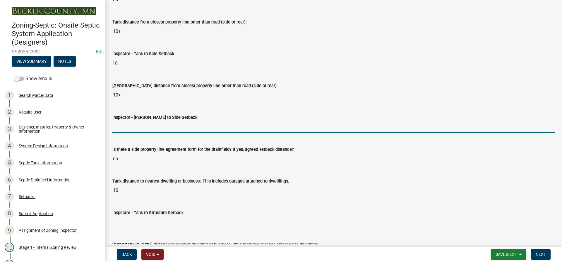
click at [133, 128] on input "Inspector - [PERSON_NAME] to Side Setback" at bounding box center [333, 127] width 443 height 12
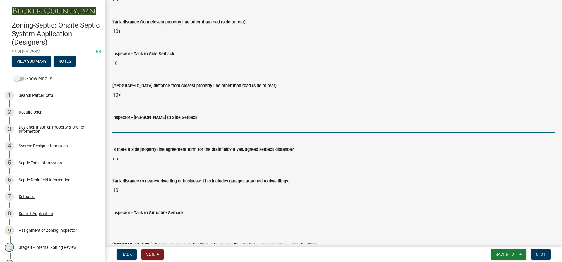
type input "10"
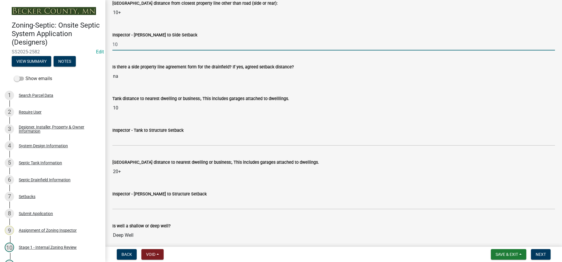
scroll to position [1933, 0]
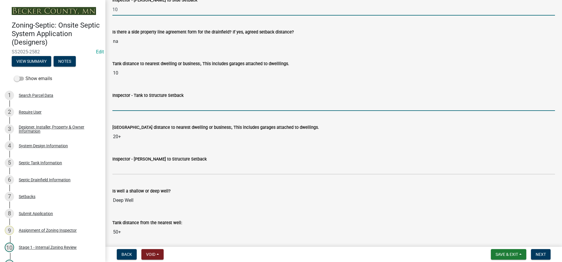
click at [138, 110] on input "Inspector - Tank to Structure Setback" at bounding box center [333, 105] width 443 height 12
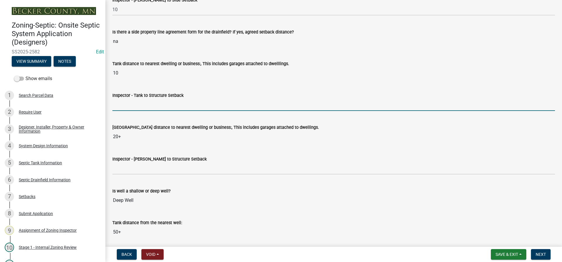
type input "10"
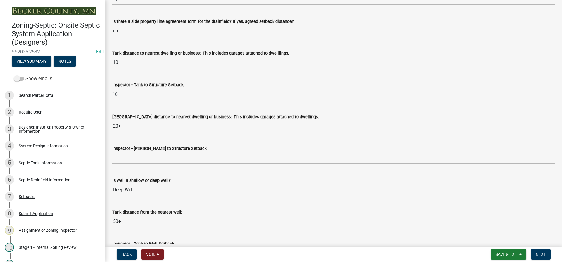
scroll to position [1962, 0]
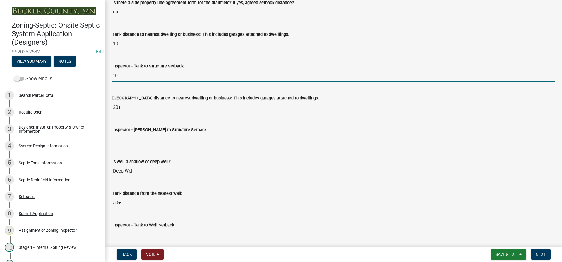
click at [127, 140] on input "Inspector - [PERSON_NAME] to Structure Setback" at bounding box center [333, 139] width 443 height 12
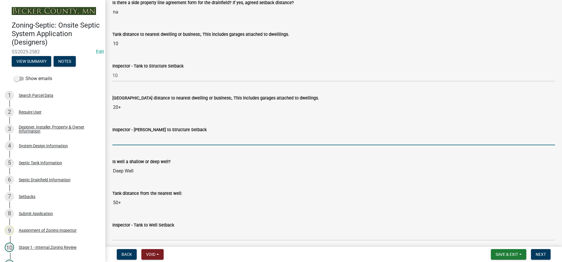
type input "20"
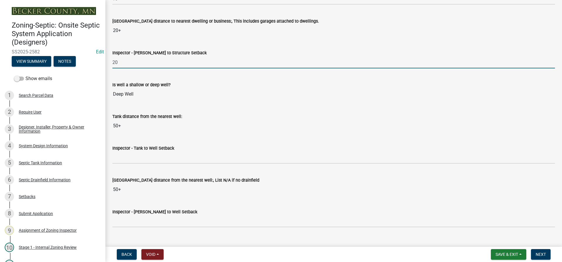
scroll to position [2079, 0]
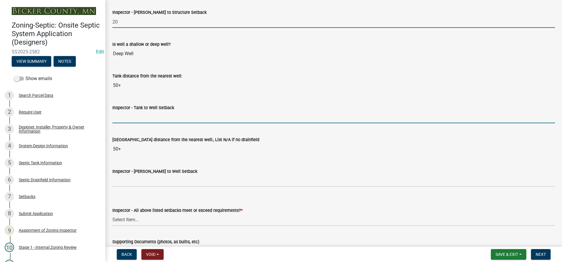
click at [124, 118] on input "Inspector - Tank to Well Setback" at bounding box center [333, 117] width 443 height 12
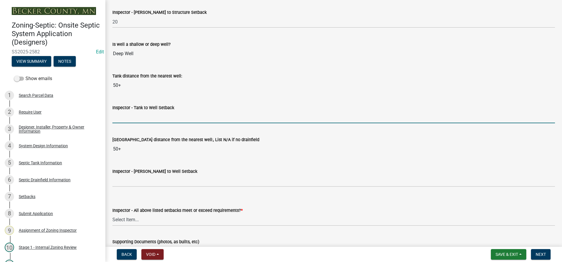
type input "50+"
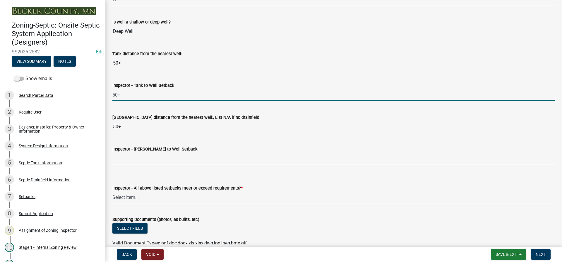
scroll to position [2138, 0]
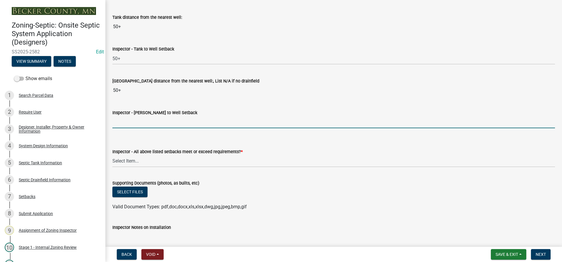
drag, startPoint x: 130, startPoint y: 119, endPoint x: 140, endPoint y: 128, distance: 12.9
click at [131, 119] on input "Inspector - [PERSON_NAME] to Well Setback" at bounding box center [333, 122] width 443 height 12
type input "50+"
click at [143, 159] on select "Select Item... Yes No" at bounding box center [333, 161] width 443 height 12
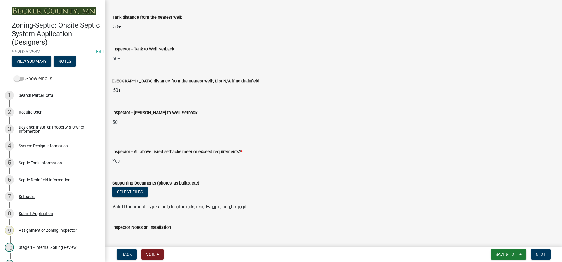
click at [112, 155] on select "Select Item... Yes No" at bounding box center [333, 161] width 443 height 12
select select "adfa1390-1443-4b8a-94eb-9b7f601f4679"
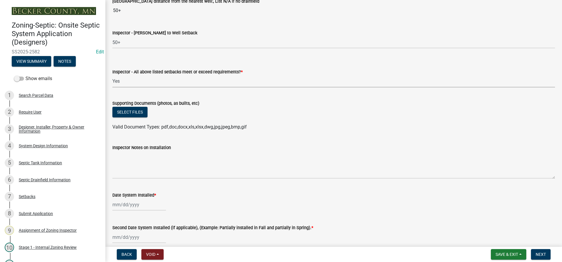
scroll to position [2226, 0]
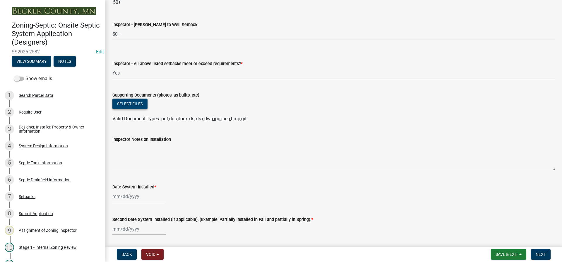
click at [134, 103] on button "Select files" at bounding box center [129, 103] width 35 height 11
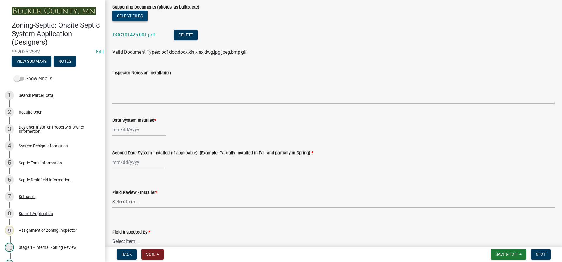
scroll to position [2372, 0]
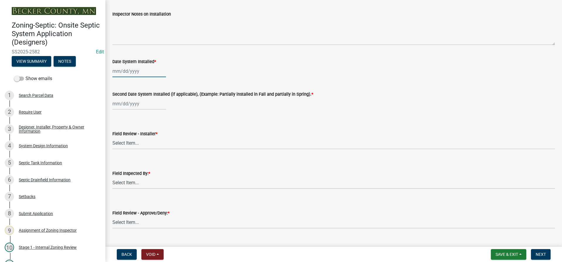
click at [148, 75] on div at bounding box center [139, 71] width 54 height 12
select select "10"
select select "2025"
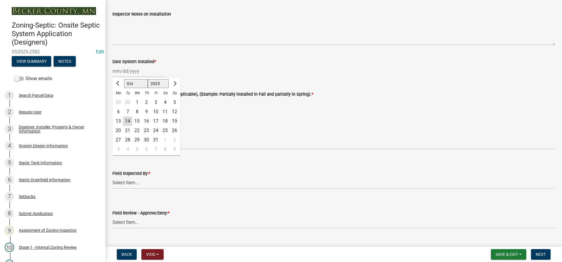
click at [116, 119] on div "13" at bounding box center [118, 120] width 9 height 9
type input "[DATE]"
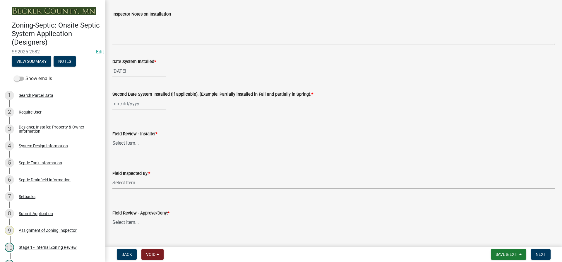
select select "10"
select select "2025"
click at [130, 109] on div "[PERSON_NAME] Feb Mar Apr [PERSON_NAME][DATE] Oct Nov [DATE] 1526 1527 1528 152…" at bounding box center [139, 104] width 54 height 12
click at [120, 154] on div "13" at bounding box center [118, 153] width 9 height 9
type input "[DATE]"
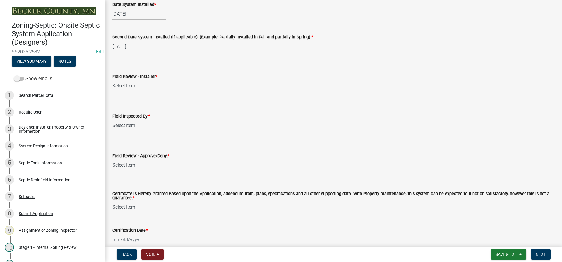
scroll to position [2431, 0]
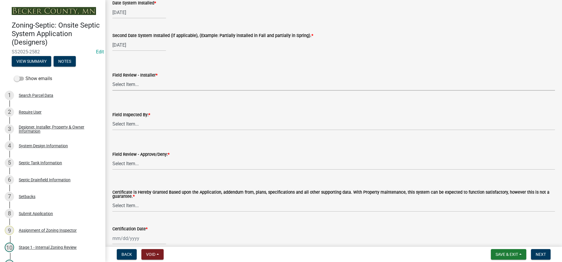
click at [136, 83] on select "Select Item... OTHER – Not listed (please add in next field and we will add to …" at bounding box center [333, 84] width 443 height 12
click at [112, 78] on select "Select Item... OTHER – Not listed (please add in next field and we will add to …" at bounding box center [333, 84] width 443 height 12
select select "20bdb2b3-639d-4689-83e2-083bc219d3bf"
click at [129, 126] on select "Select Item... [PERSON_NAME] [PERSON_NAME] [PERSON_NAME] [PERSON_NAME] [PERSON_…" at bounding box center [333, 124] width 443 height 12
click at [112, 118] on select "Select Item... [PERSON_NAME] [PERSON_NAME] [PERSON_NAME] [PERSON_NAME] [PERSON_…" at bounding box center [333, 124] width 443 height 12
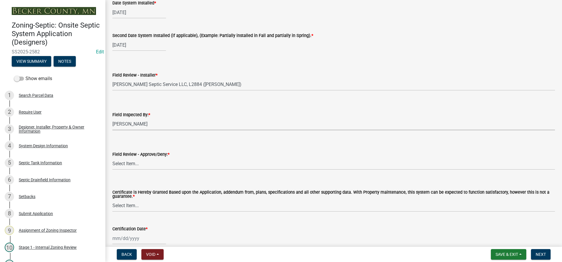
select select "7bfe52ba-73b7-4ac1-9bde-d3bb601555ca"
drag, startPoint x: 131, startPoint y: 162, endPoint x: 131, endPoint y: 168, distance: 6.8
click at [131, 162] on select "Select Item... Approved Denied" at bounding box center [333, 164] width 443 height 12
click at [112, 158] on select "Select Item... Approved Denied" at bounding box center [333, 164] width 443 height 12
select select "c3bf50e3-4684-4b9c-99b9-7a9f027aa0dd"
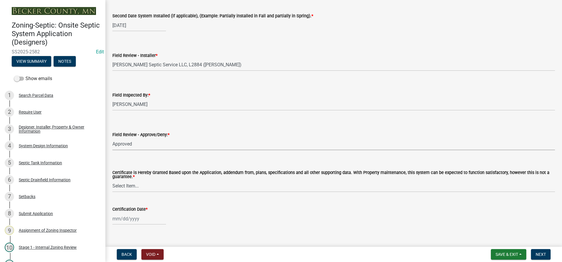
scroll to position [2459, 0]
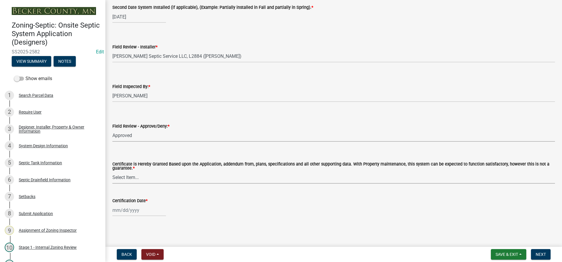
drag, startPoint x: 136, startPoint y: 177, endPoint x: 137, endPoint y: 181, distance: 4.4
click at [137, 177] on select "Select Item... Yes No" at bounding box center [333, 177] width 443 height 12
click at [112, 171] on select "Select Item... Yes No" at bounding box center [333, 177] width 443 height 12
select select "538e6e6b-38de-4682-8c50-6662df67960d"
click at [143, 206] on div at bounding box center [139, 210] width 54 height 12
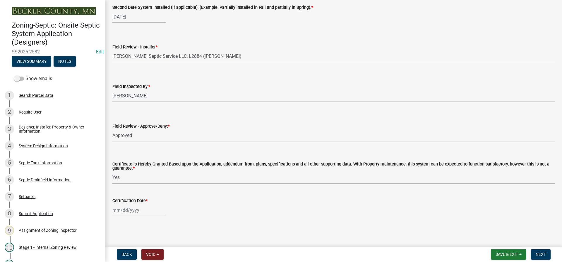
select select "10"
select select "2025"
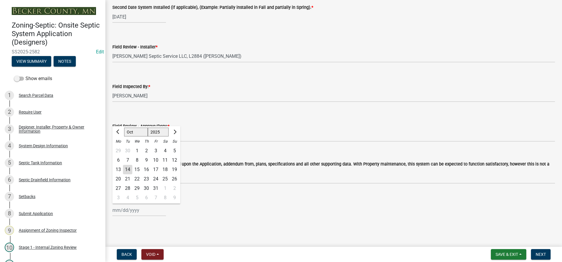
click at [130, 168] on div "14" at bounding box center [127, 169] width 9 height 9
type input "[DATE]"
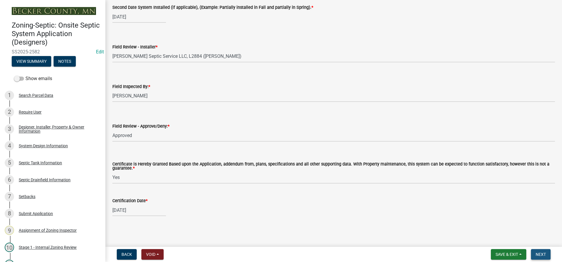
click at [543, 255] on span "Next" at bounding box center [541, 254] width 10 height 5
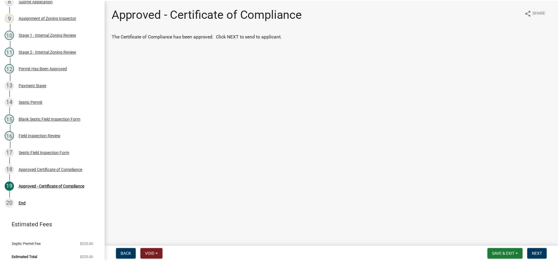
scroll to position [214, 0]
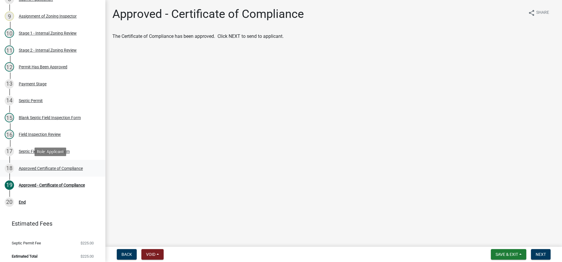
click at [63, 169] on div "Approved Certificate of Compliance" at bounding box center [51, 168] width 64 height 4
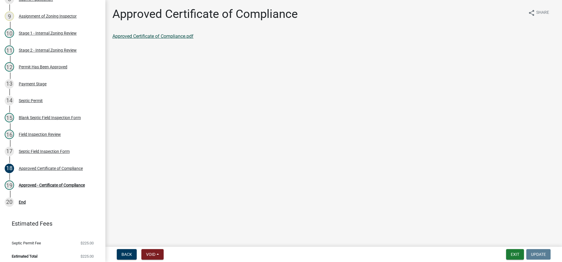
click at [175, 37] on link "Approved Certificate of Compliance.pdf" at bounding box center [152, 36] width 81 height 6
click at [59, 181] on div "19 Approved - Certificate of Compliance" at bounding box center [50, 184] width 91 height 9
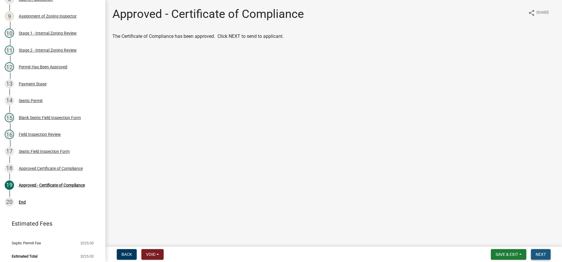
click at [541, 253] on span "Next" at bounding box center [541, 254] width 10 height 5
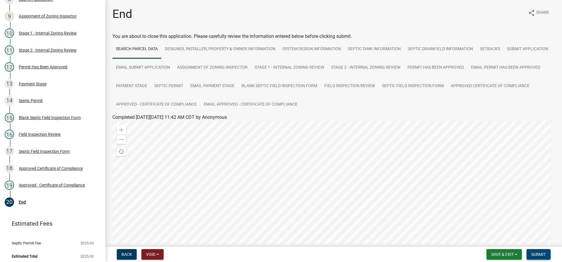
click at [542, 255] on span "Submit" at bounding box center [538, 254] width 15 height 5
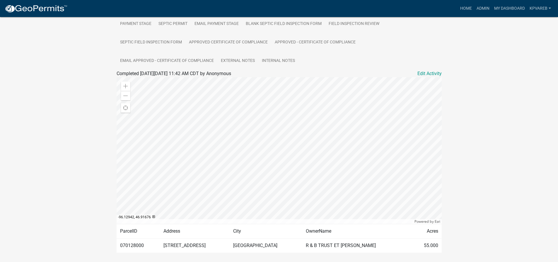
scroll to position [191, 0]
